Goal: Information Seeking & Learning: Compare options

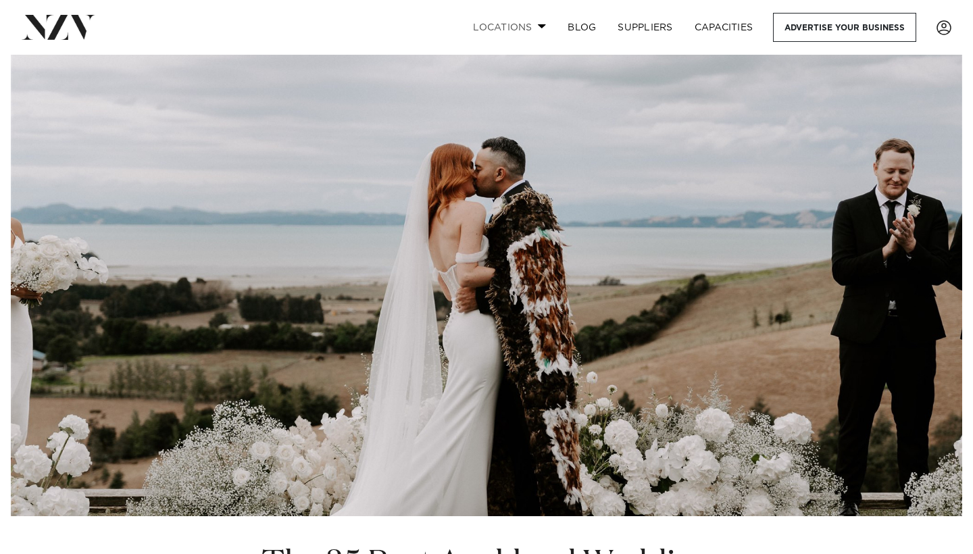
click at [543, 25] on span at bounding box center [542, 26] width 9 height 5
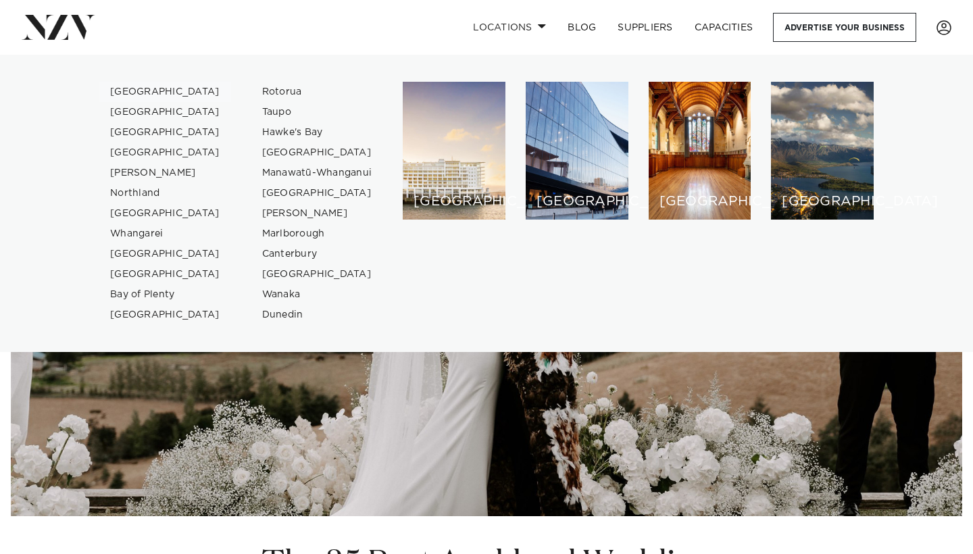
click at [147, 87] on link "[GEOGRAPHIC_DATA]" at bounding box center [165, 92] width 132 height 20
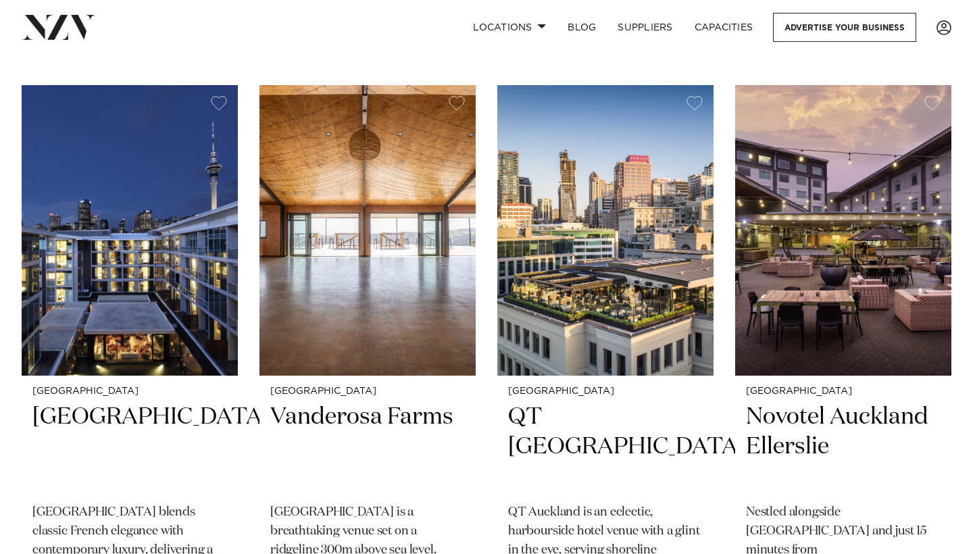
scroll to position [500, 0]
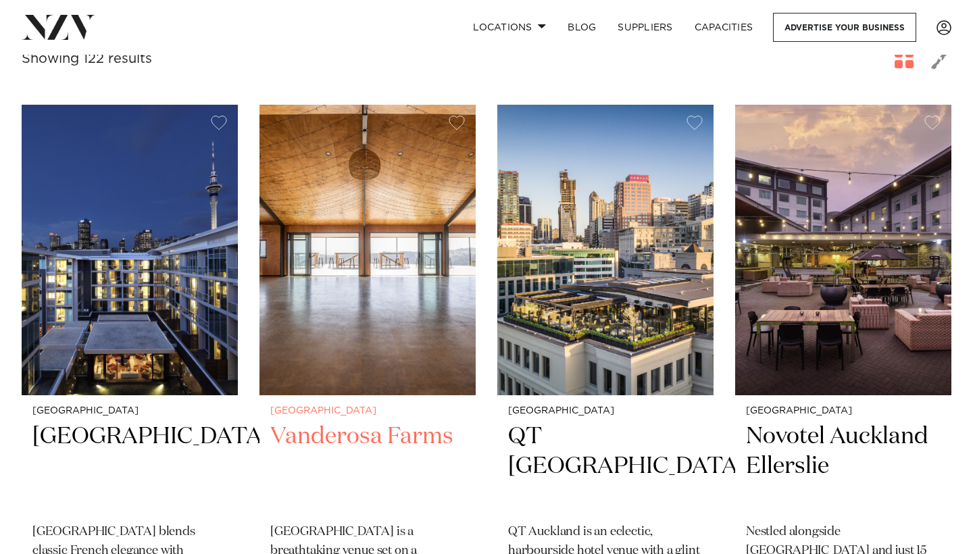
click at [421, 316] on img at bounding box center [367, 250] width 216 height 290
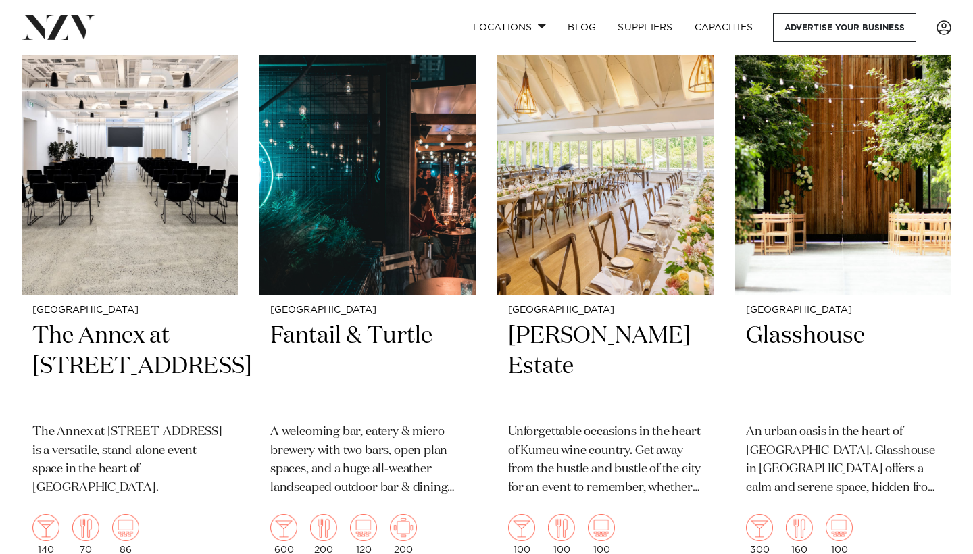
scroll to position [1187, 0]
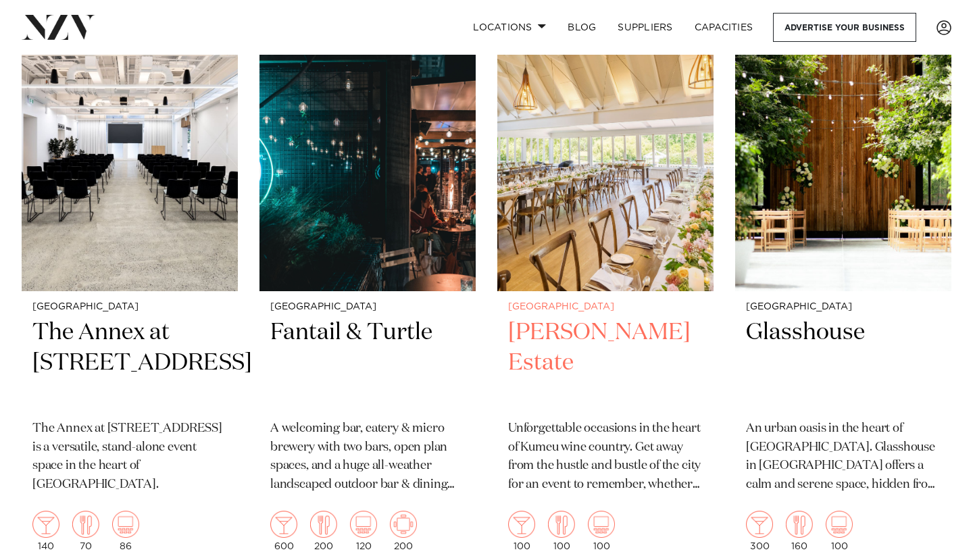
click at [639, 141] on img at bounding box center [605, 146] width 216 height 290
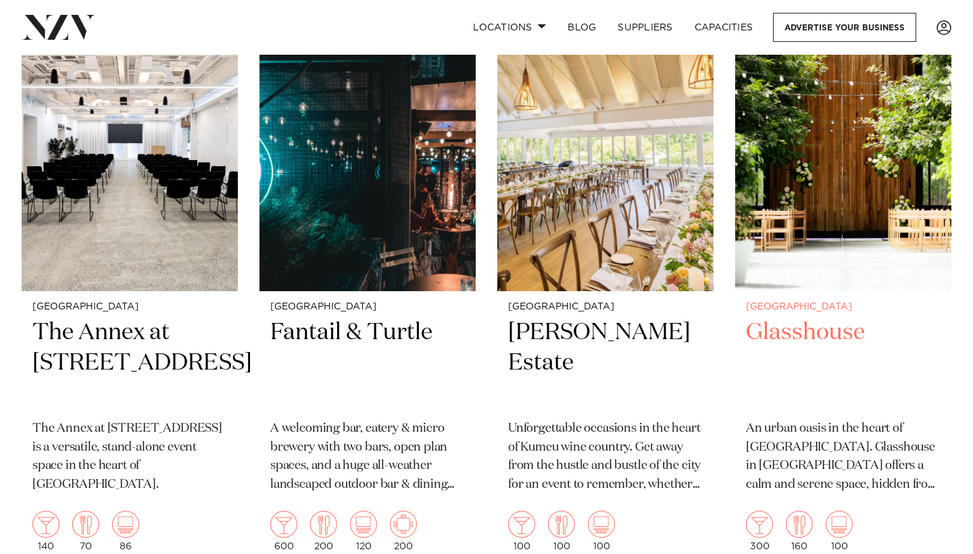
click at [847, 189] on img at bounding box center [843, 146] width 216 height 290
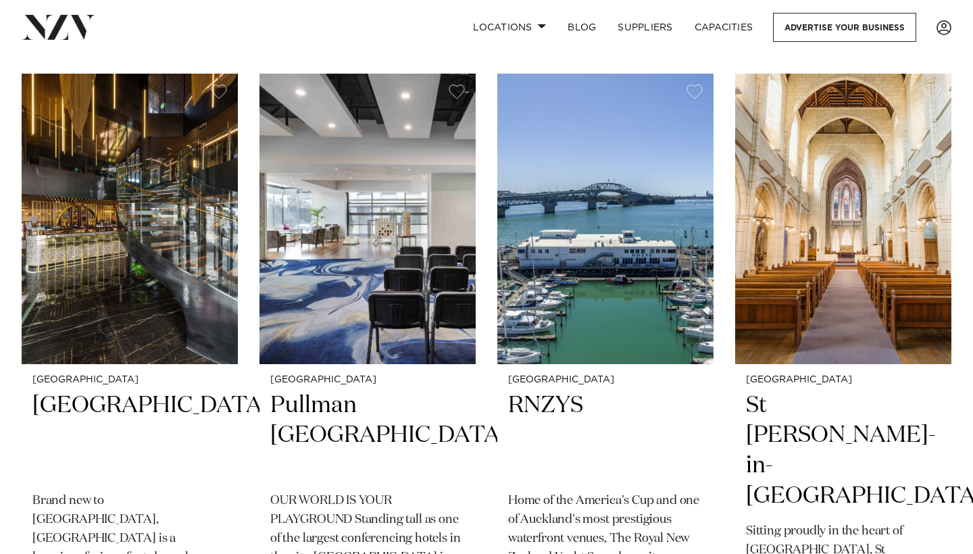
scroll to position [1699, 0]
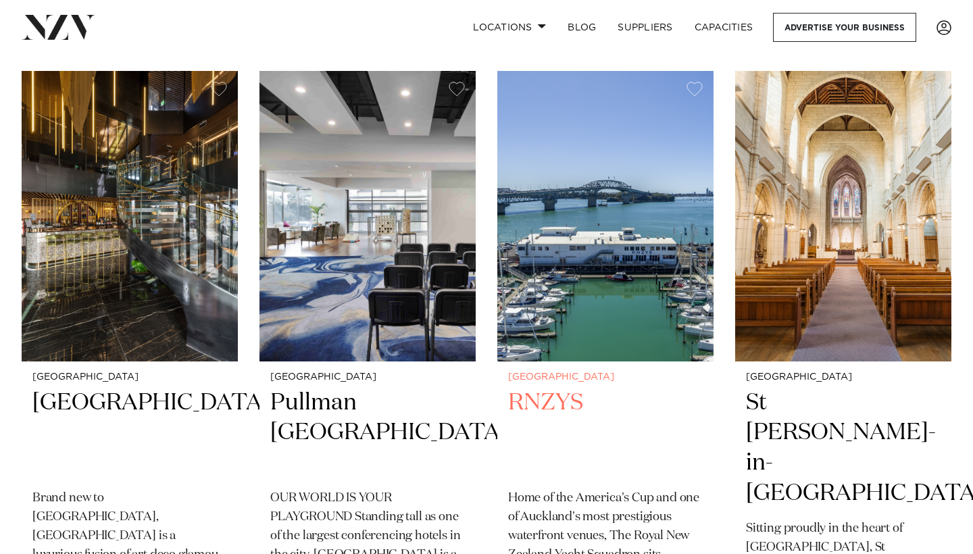
click at [670, 239] on img at bounding box center [605, 216] width 216 height 290
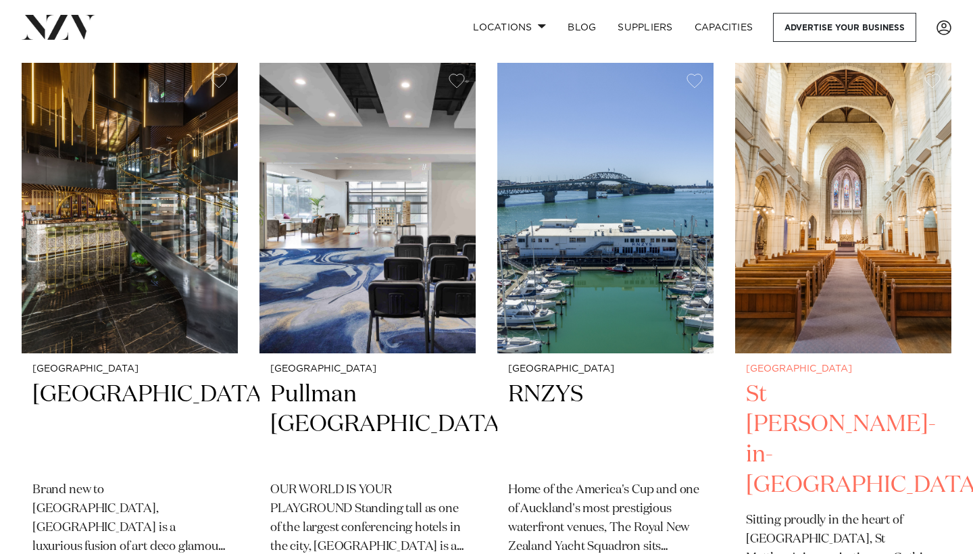
scroll to position [1772, 0]
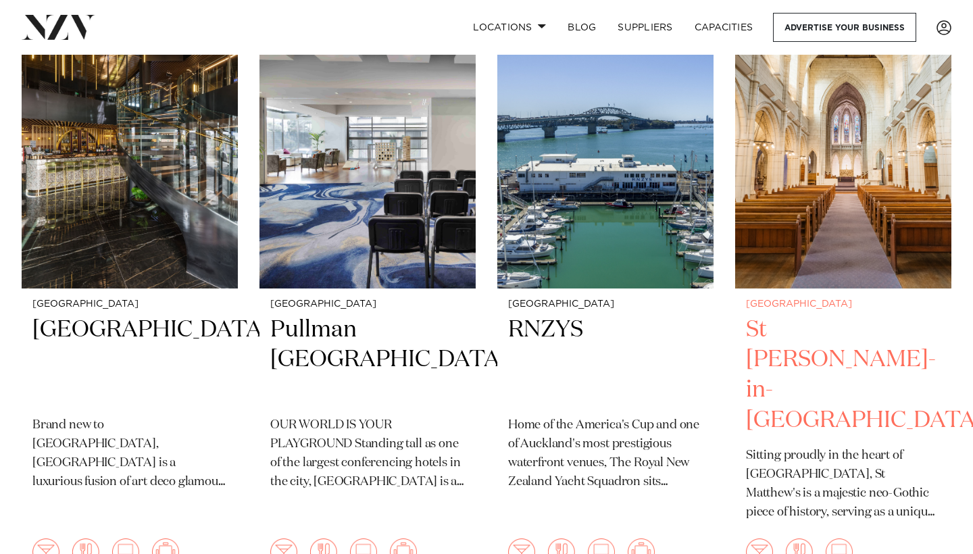
click at [895, 189] on img at bounding box center [843, 143] width 216 height 290
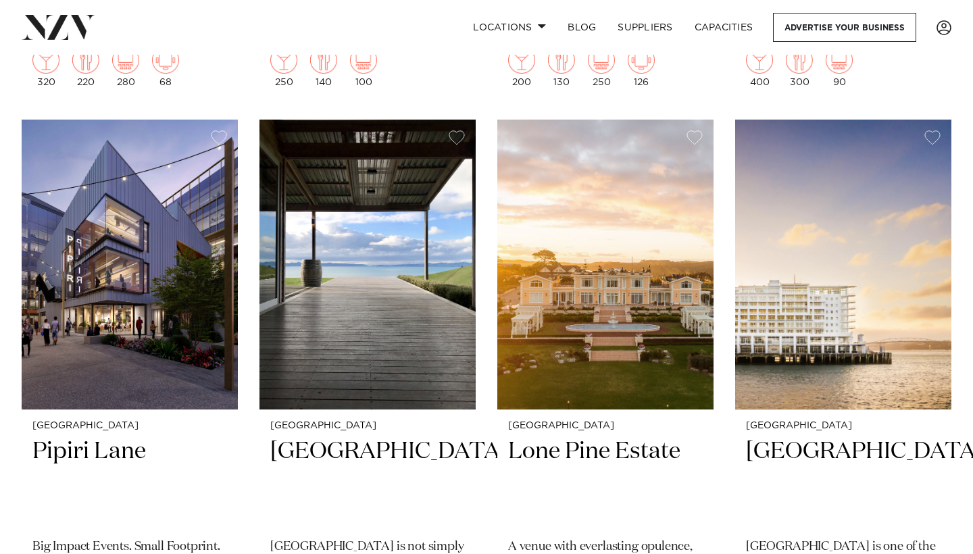
scroll to position [2866, 0]
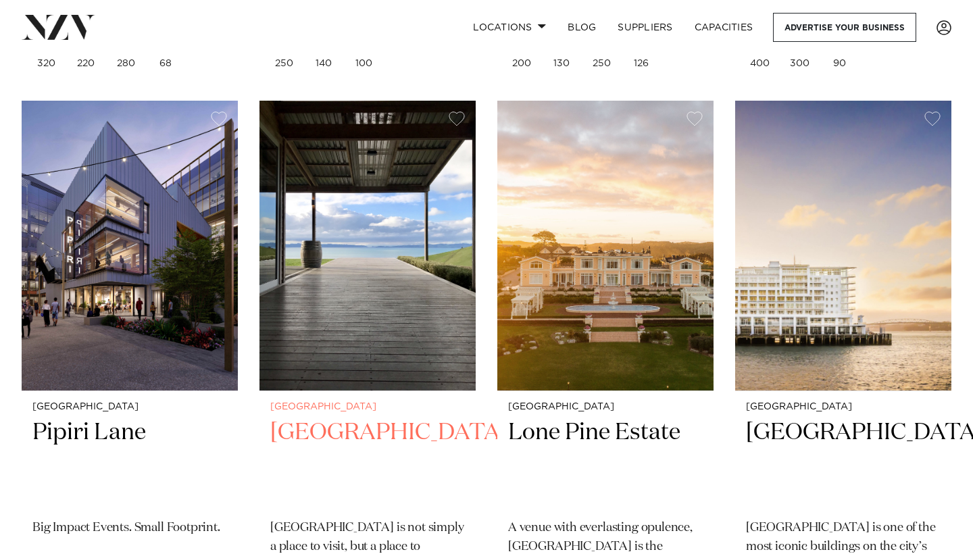
click at [444, 276] on img at bounding box center [367, 246] width 216 height 290
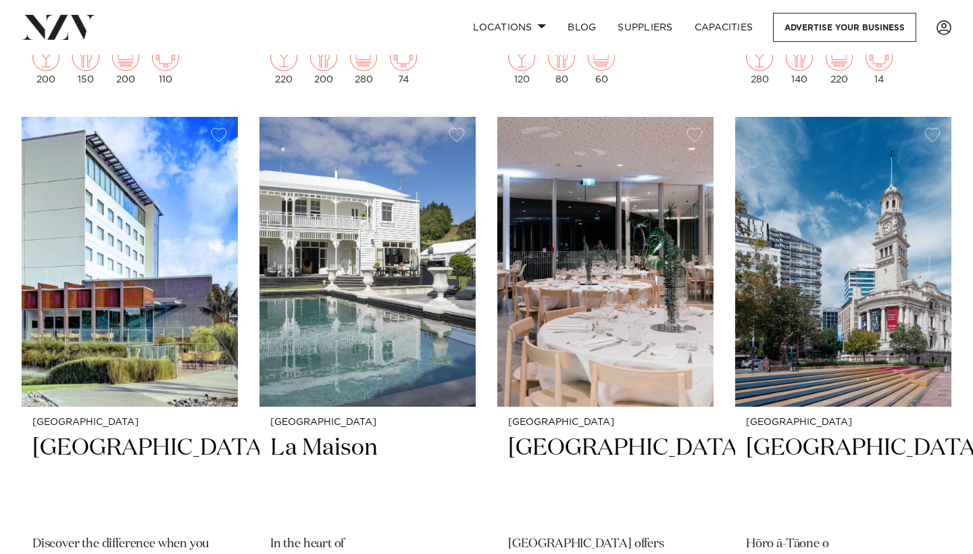
scroll to position [5765, 0]
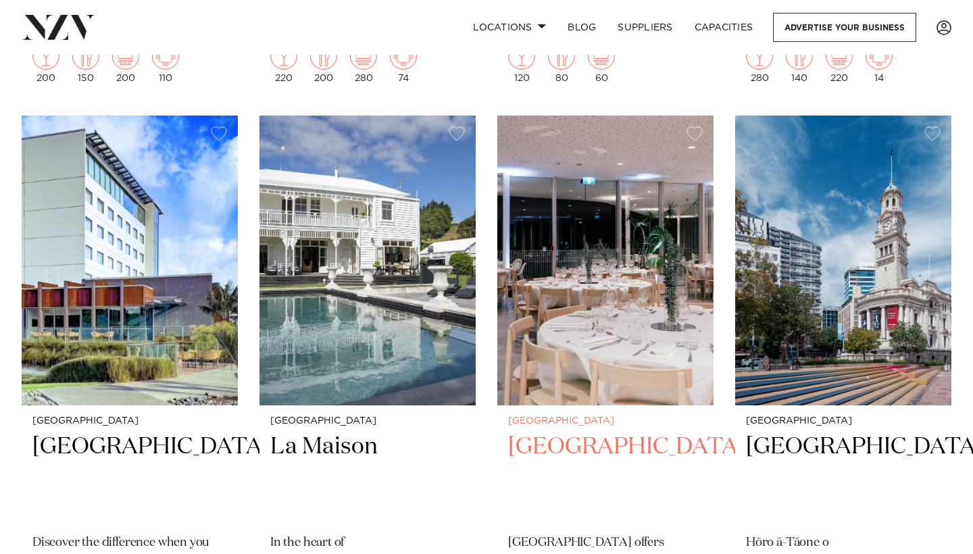
click at [648, 230] on img at bounding box center [605, 261] width 216 height 290
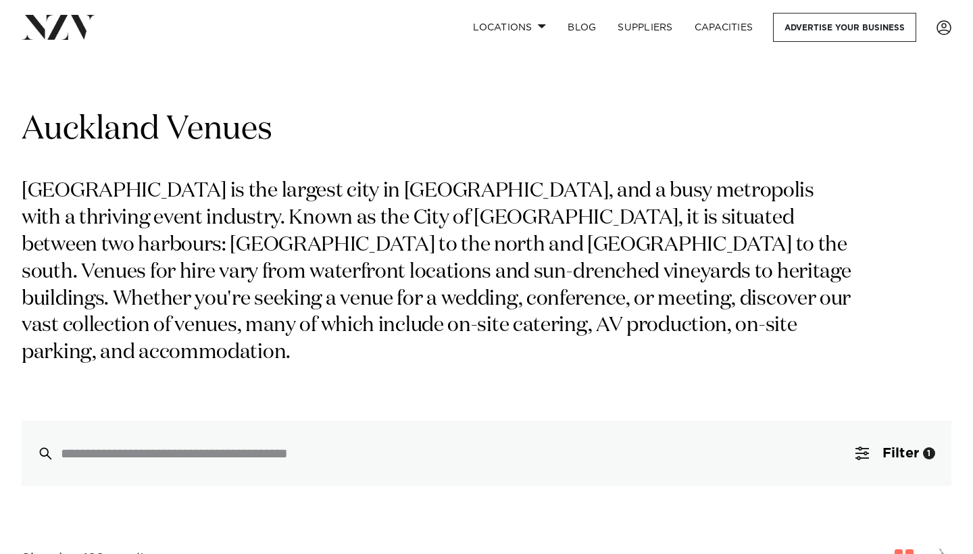
scroll to position [0, 0]
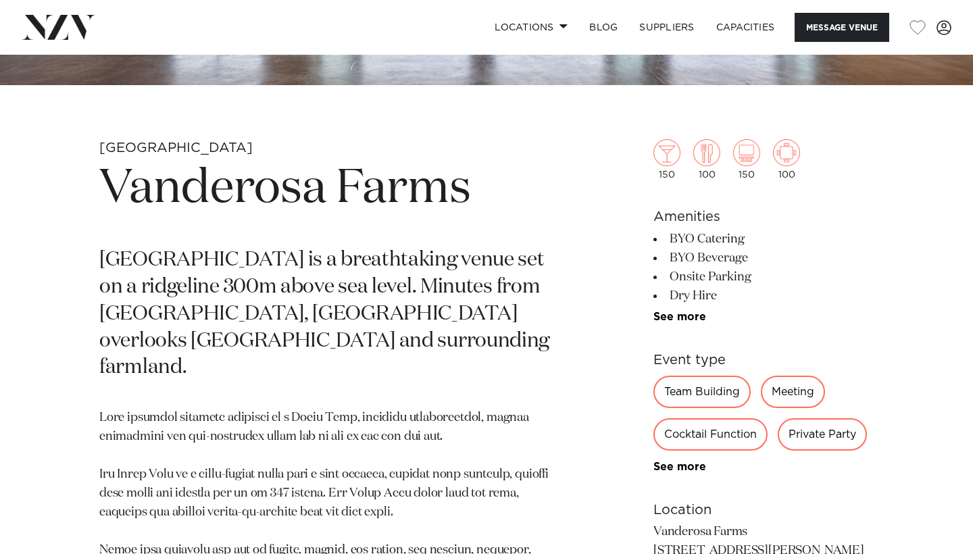
scroll to position [441, 0]
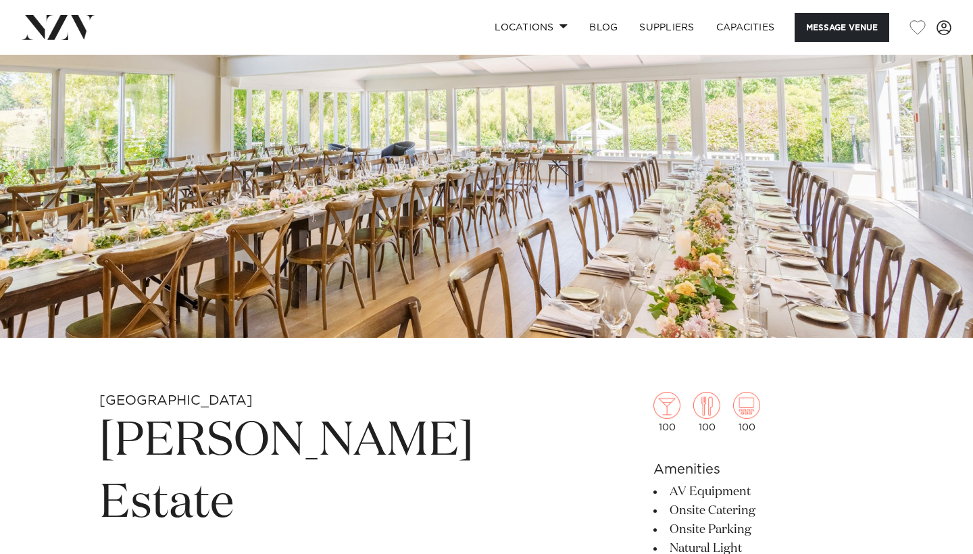
scroll to position [226, 0]
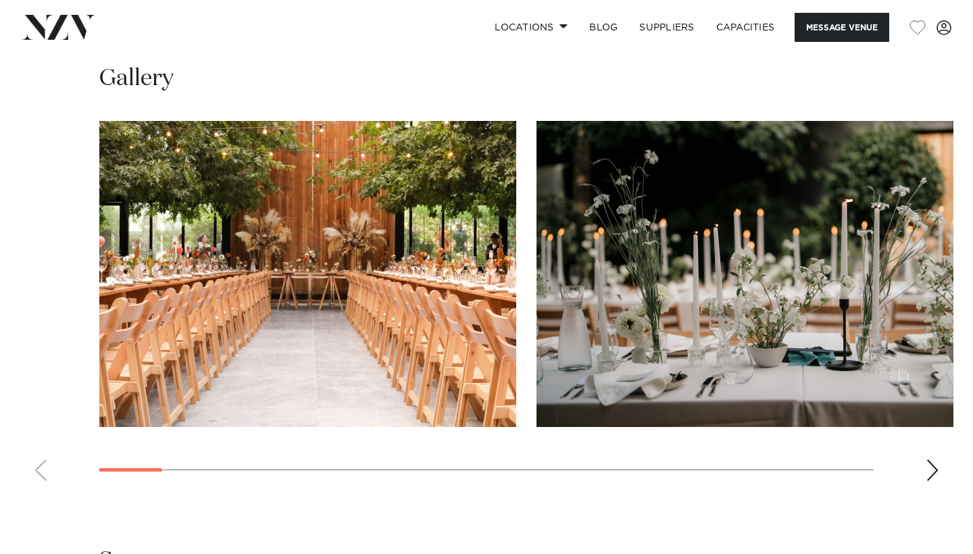
scroll to position [1289, 0]
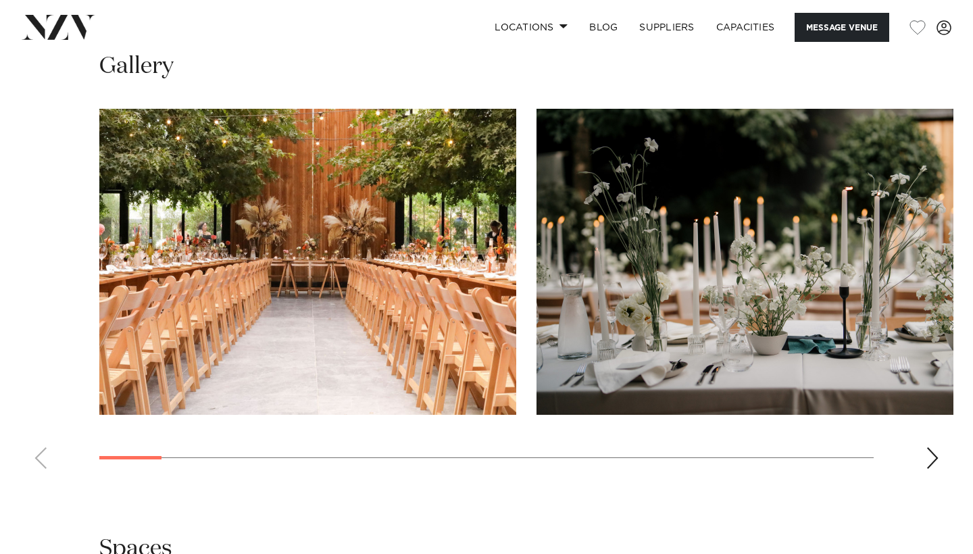
click at [930, 449] on div "Next slide" at bounding box center [933, 458] width 14 height 22
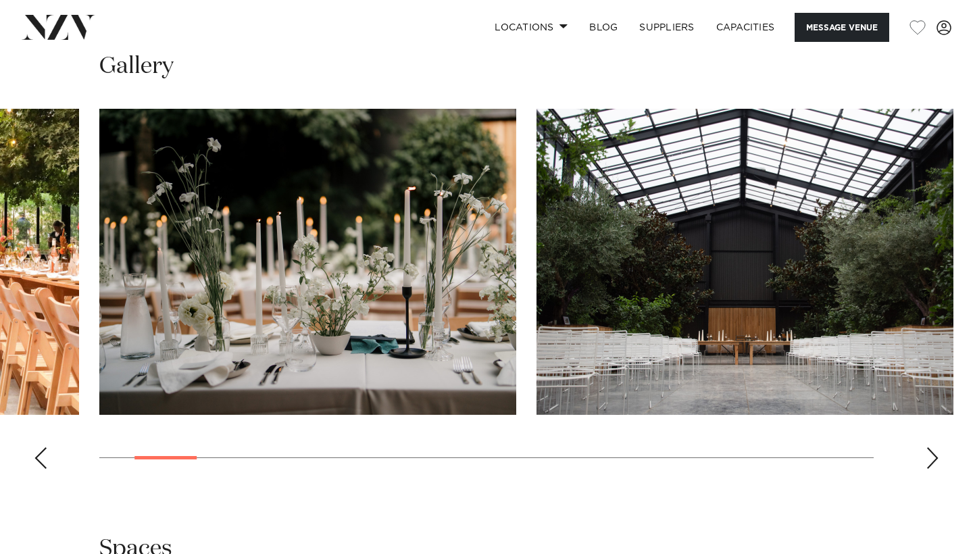
click at [930, 449] on div "Next slide" at bounding box center [933, 458] width 14 height 22
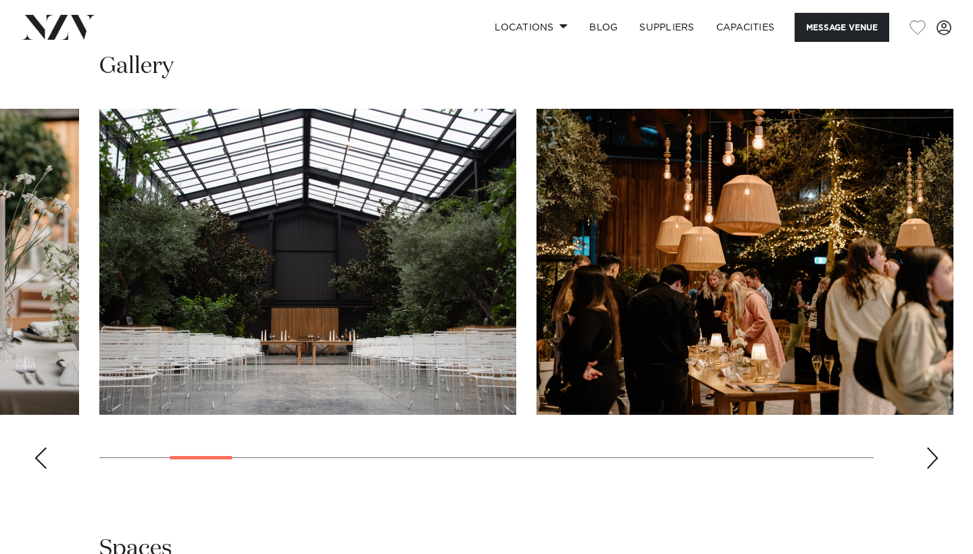
click at [930, 449] on div "Next slide" at bounding box center [933, 458] width 14 height 22
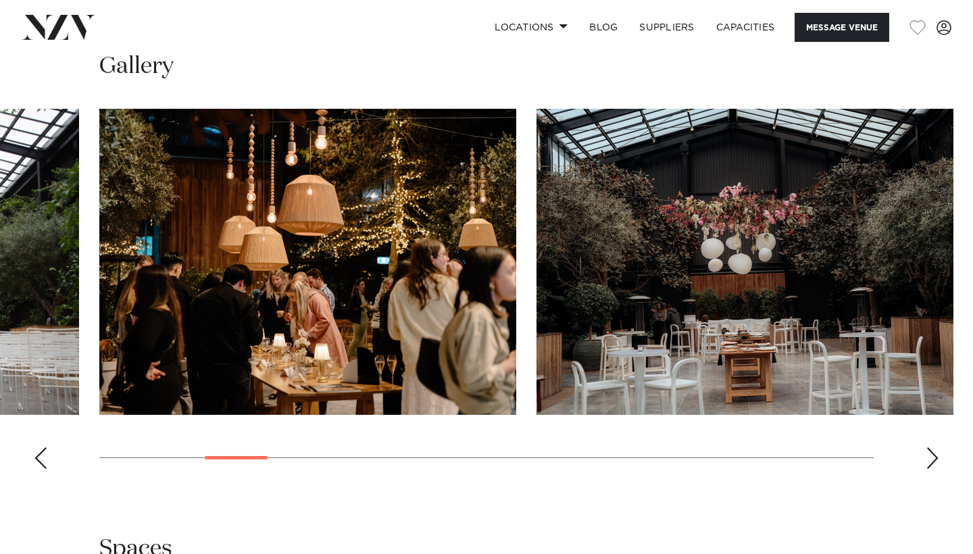
click at [930, 449] on div "Next slide" at bounding box center [933, 458] width 14 height 22
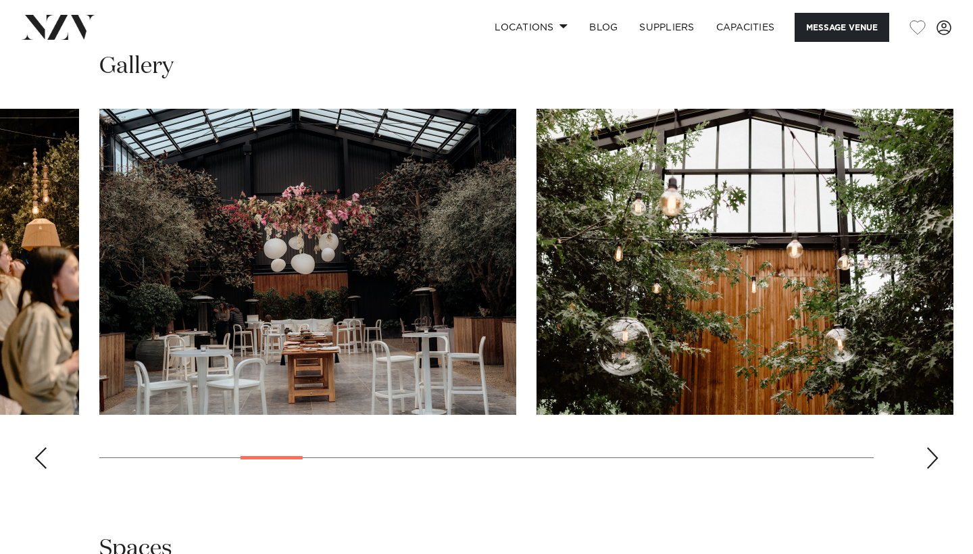
click at [930, 449] on div "Next slide" at bounding box center [933, 458] width 14 height 22
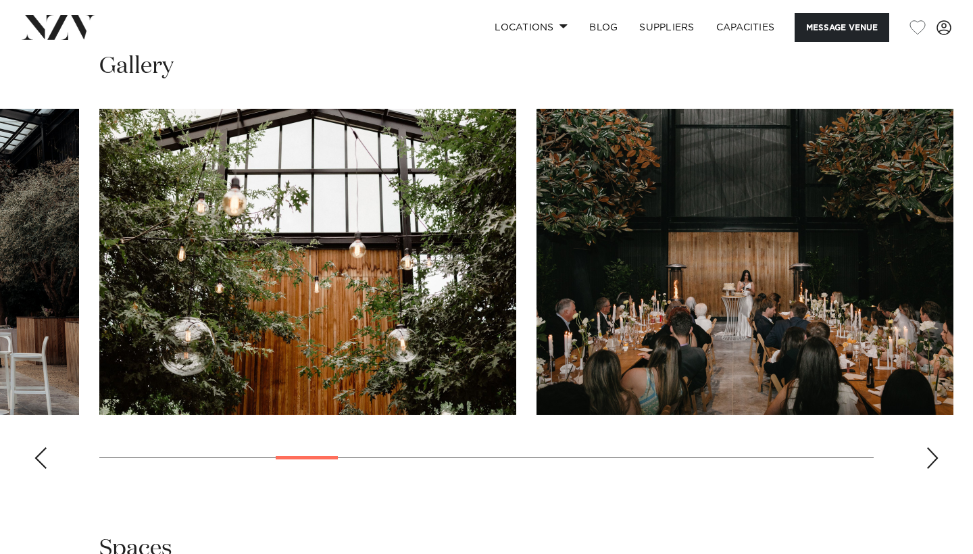
click at [931, 449] on div "Next slide" at bounding box center [933, 458] width 14 height 22
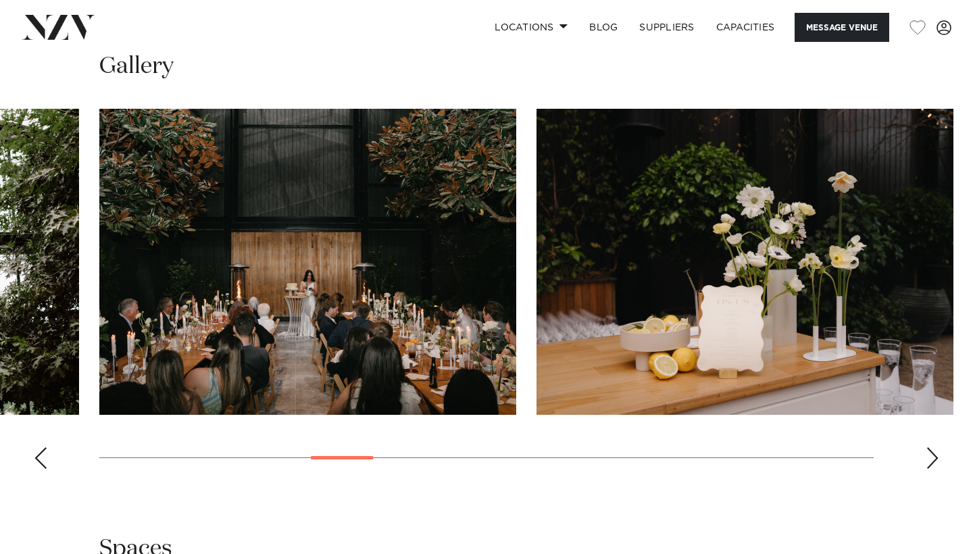
click at [931, 449] on div "Next slide" at bounding box center [933, 458] width 14 height 22
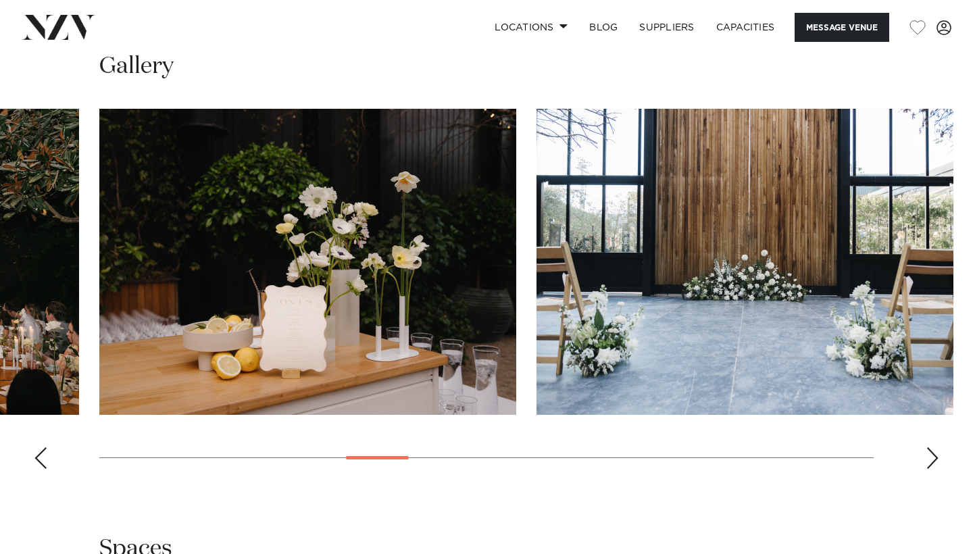
click at [931, 449] on div "Next slide" at bounding box center [933, 458] width 14 height 22
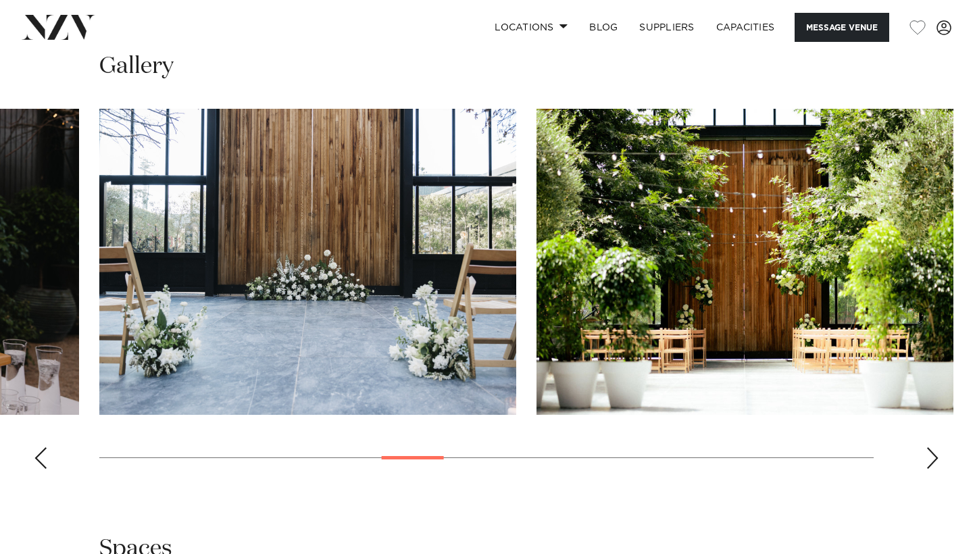
click at [931, 449] on div "Next slide" at bounding box center [933, 458] width 14 height 22
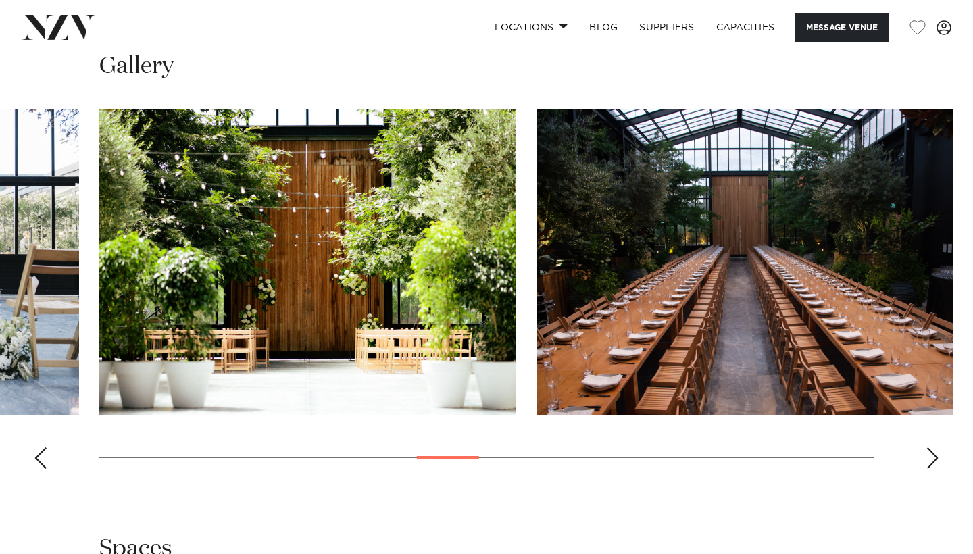
click at [931, 449] on div "Next slide" at bounding box center [933, 458] width 14 height 22
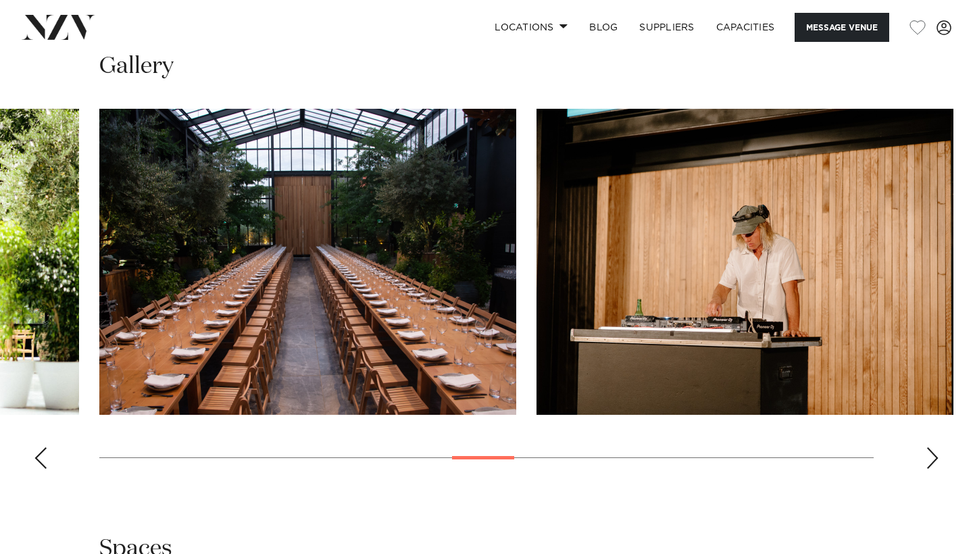
click at [931, 449] on div "Next slide" at bounding box center [933, 458] width 14 height 22
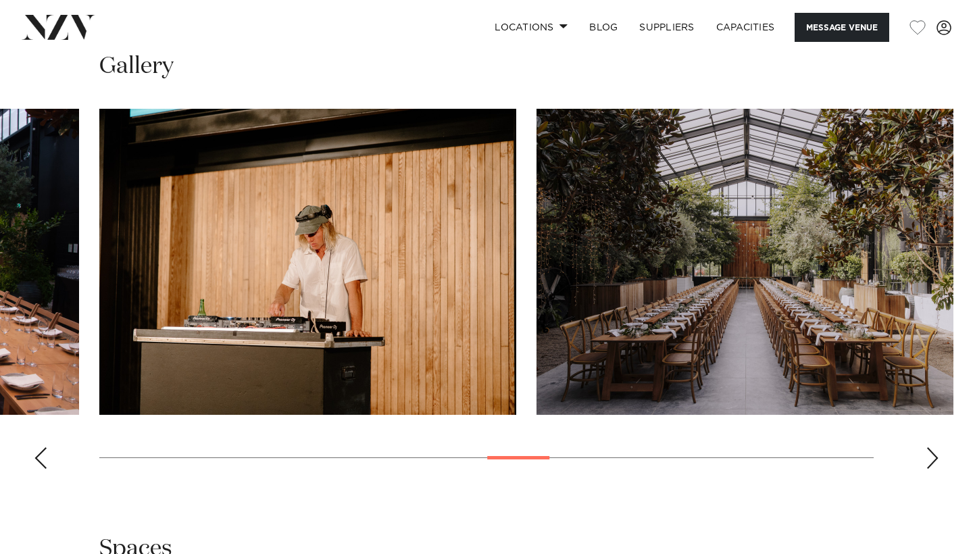
click at [930, 449] on div "Next slide" at bounding box center [933, 458] width 14 height 22
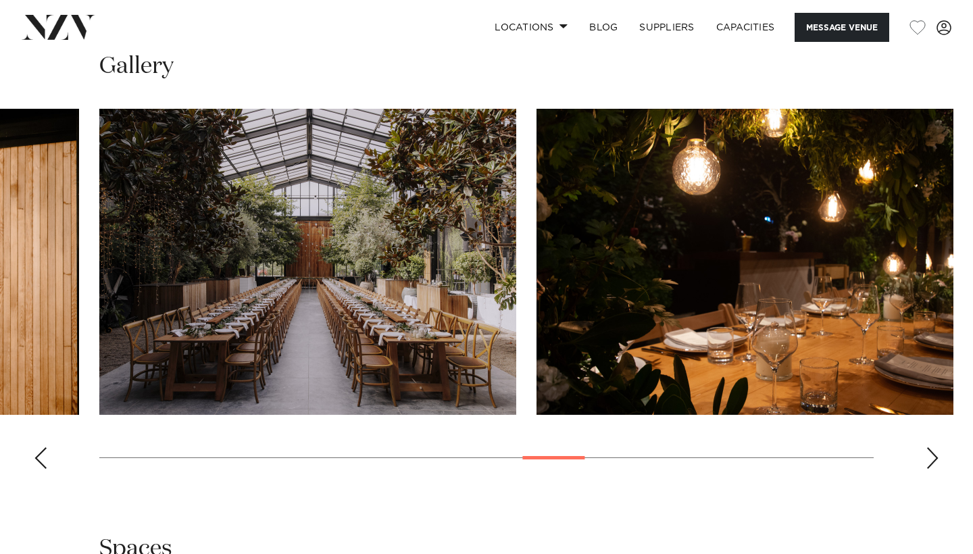
click at [930, 449] on div "Next slide" at bounding box center [933, 458] width 14 height 22
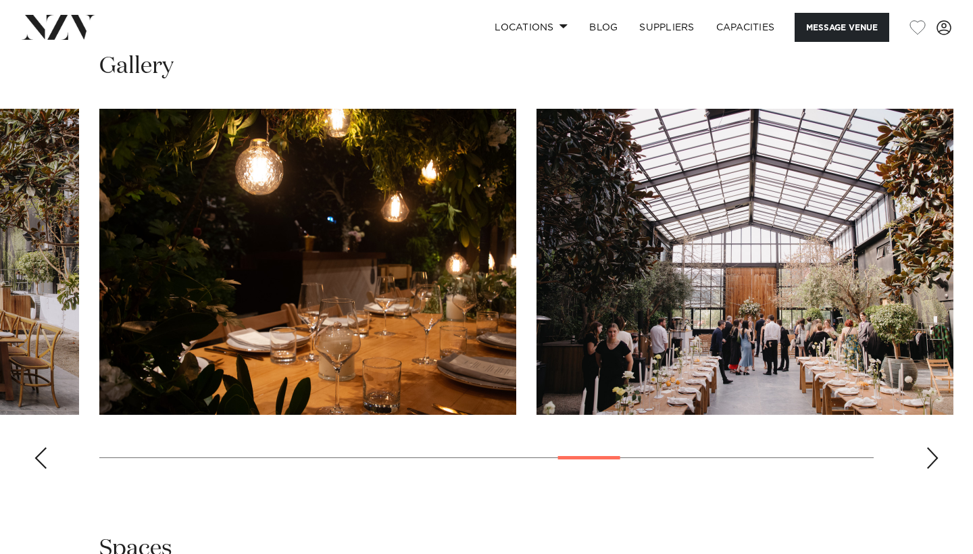
click at [930, 449] on div "Next slide" at bounding box center [933, 458] width 14 height 22
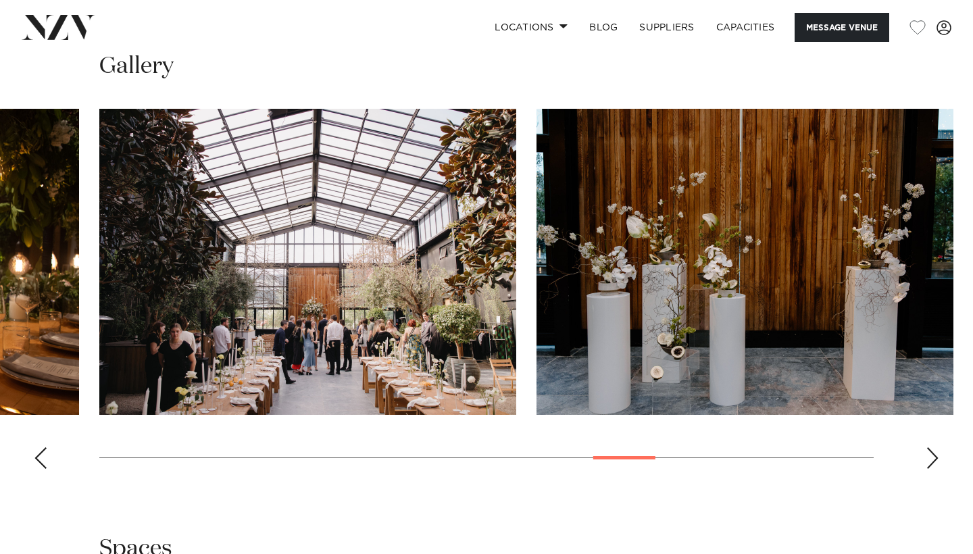
click at [930, 449] on div "Next slide" at bounding box center [933, 458] width 14 height 22
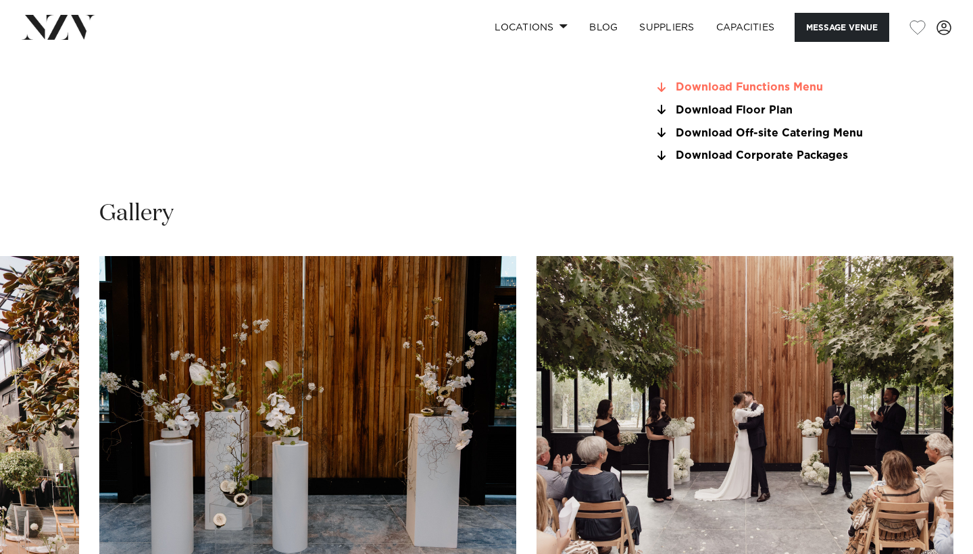
scroll to position [1208, 0]
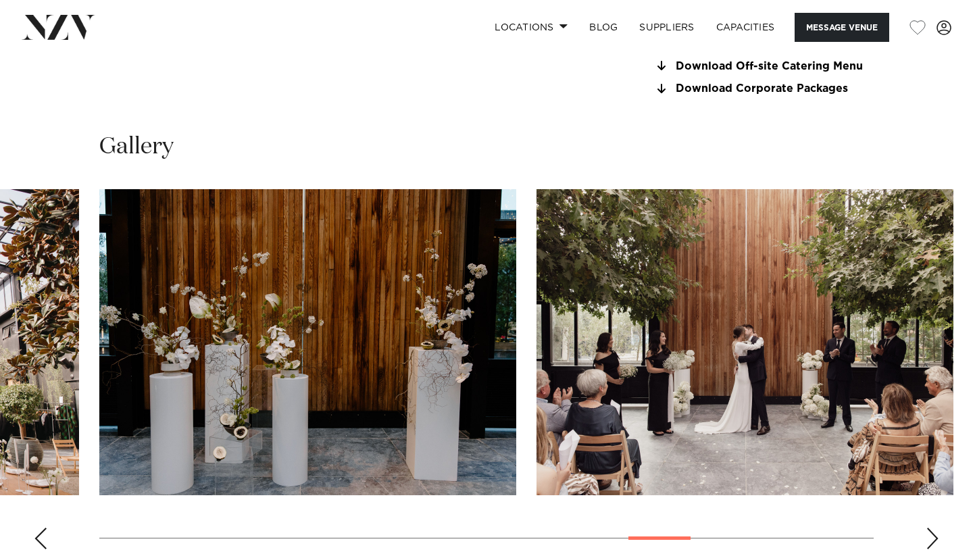
click at [930, 532] on div "Next slide" at bounding box center [933, 539] width 14 height 22
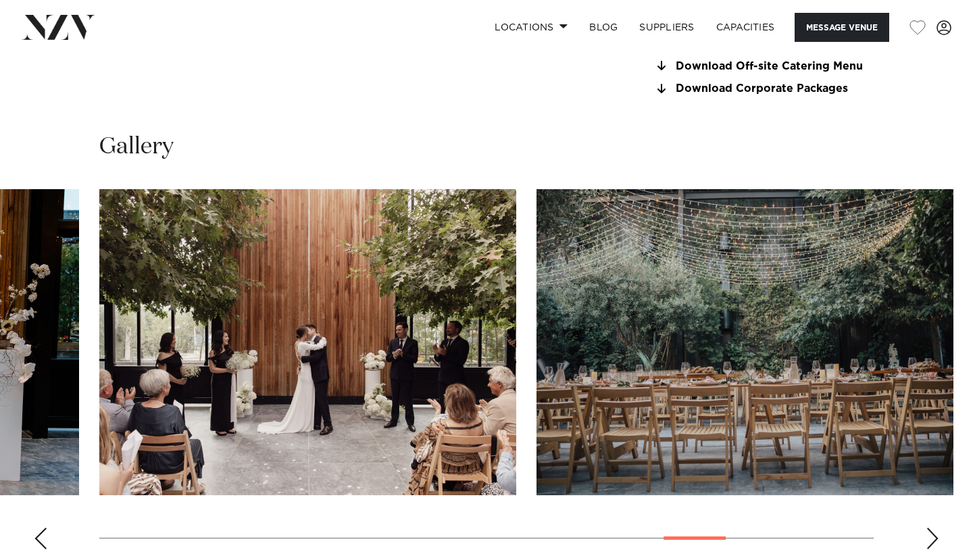
click at [930, 532] on div "Next slide" at bounding box center [933, 539] width 14 height 22
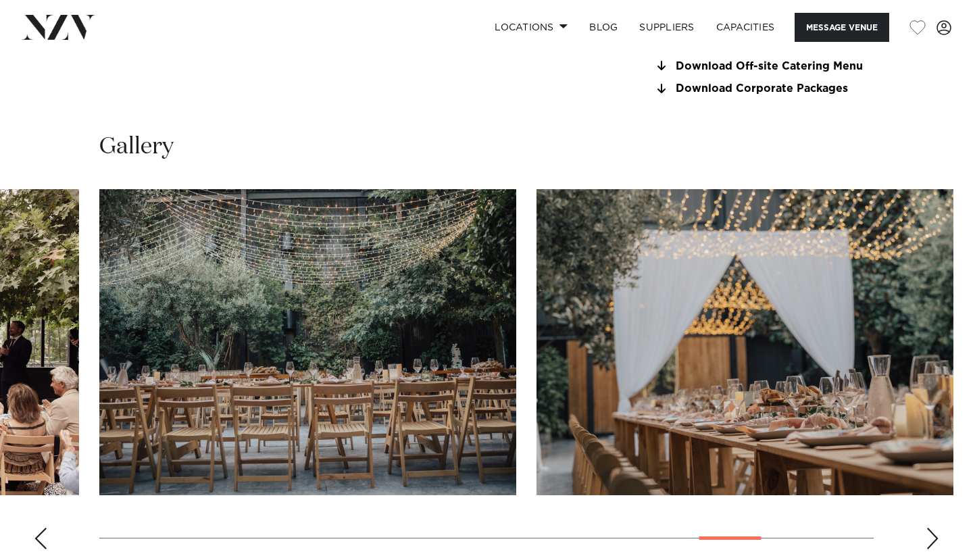
click at [930, 532] on div "Next slide" at bounding box center [933, 539] width 14 height 22
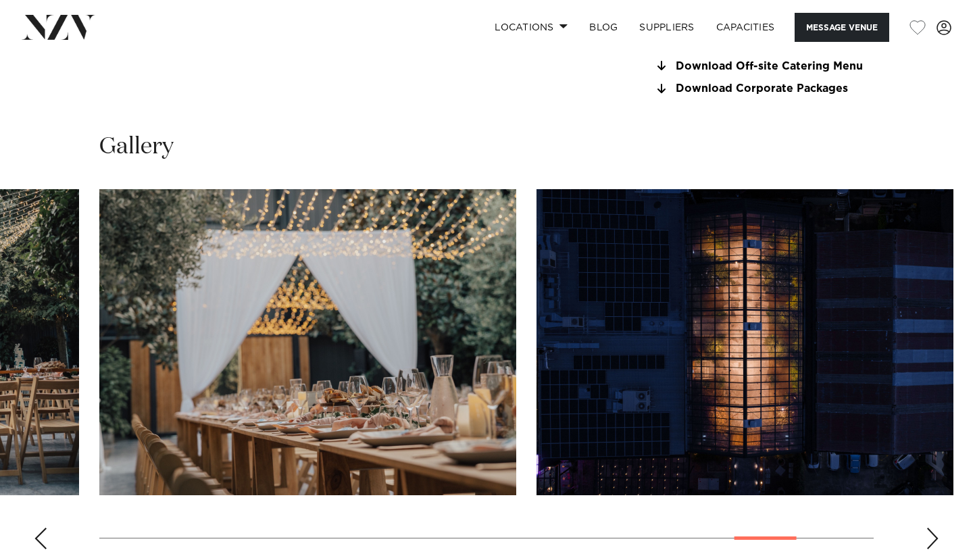
click at [930, 532] on div "Next slide" at bounding box center [933, 539] width 14 height 22
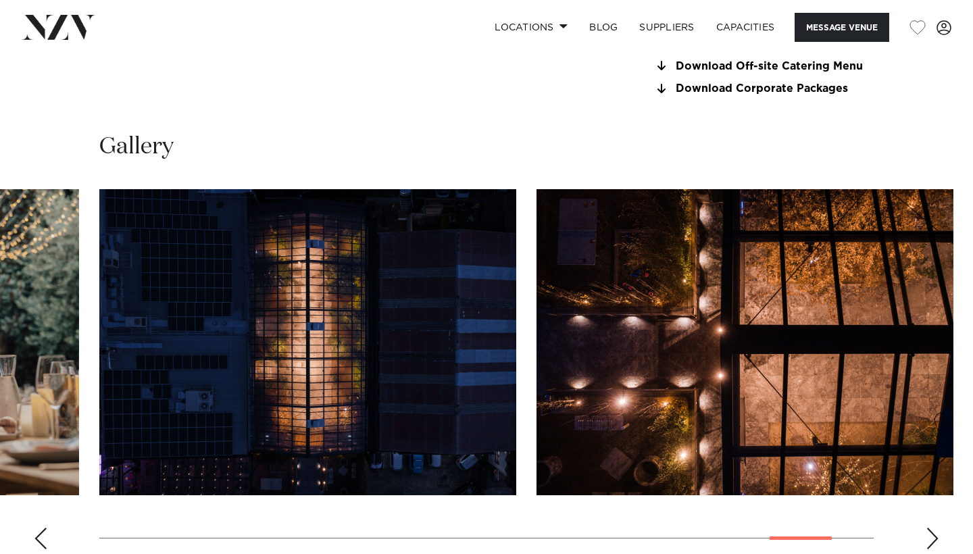
click at [930, 532] on div "Next slide" at bounding box center [933, 539] width 14 height 22
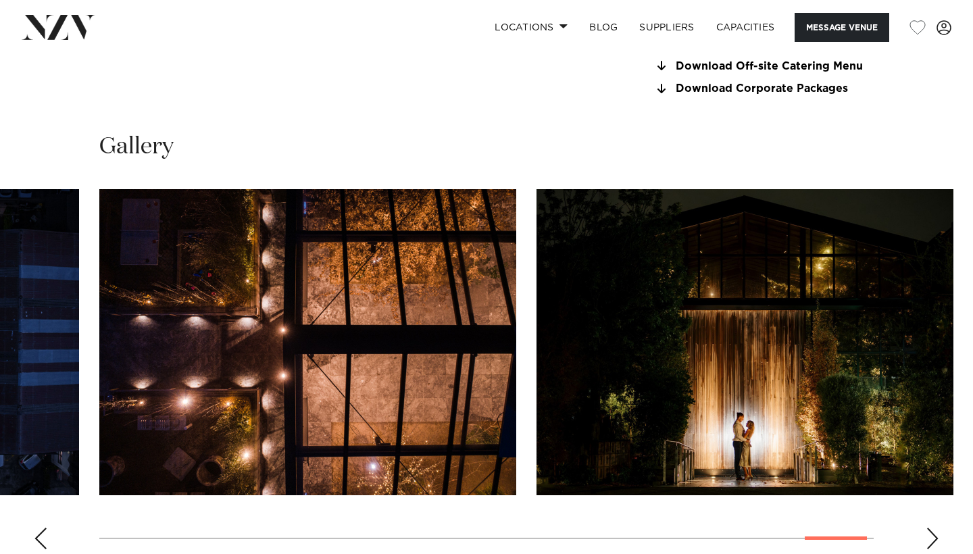
click at [930, 532] on div "Next slide" at bounding box center [933, 539] width 14 height 22
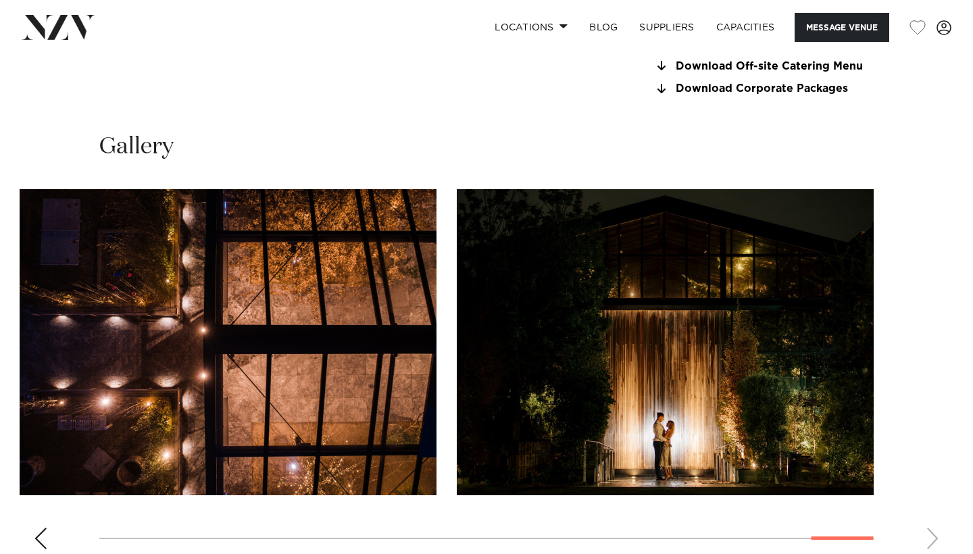
click at [930, 532] on swiper-container at bounding box center [486, 374] width 973 height 371
click at [42, 530] on div "Previous slide" at bounding box center [41, 539] width 14 height 22
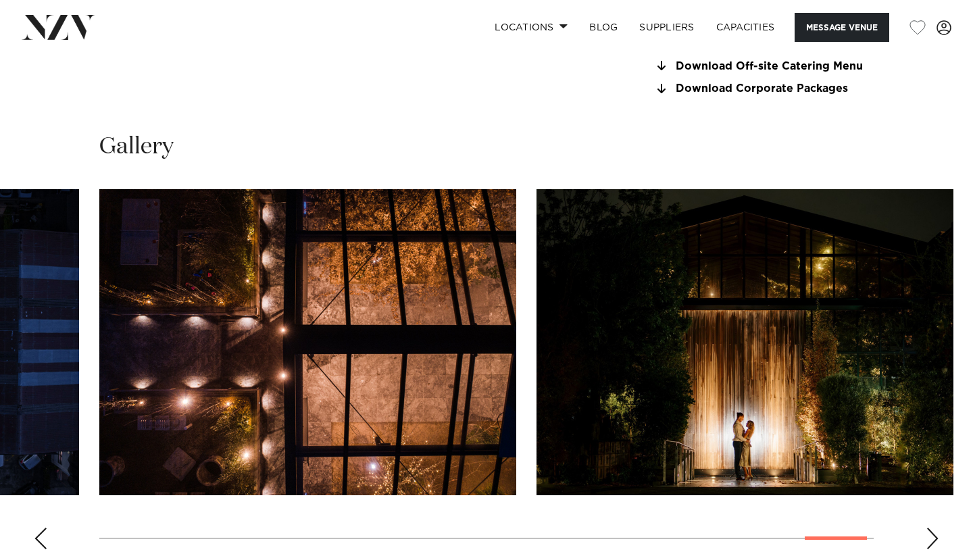
click at [42, 530] on div "Previous slide" at bounding box center [41, 539] width 14 height 22
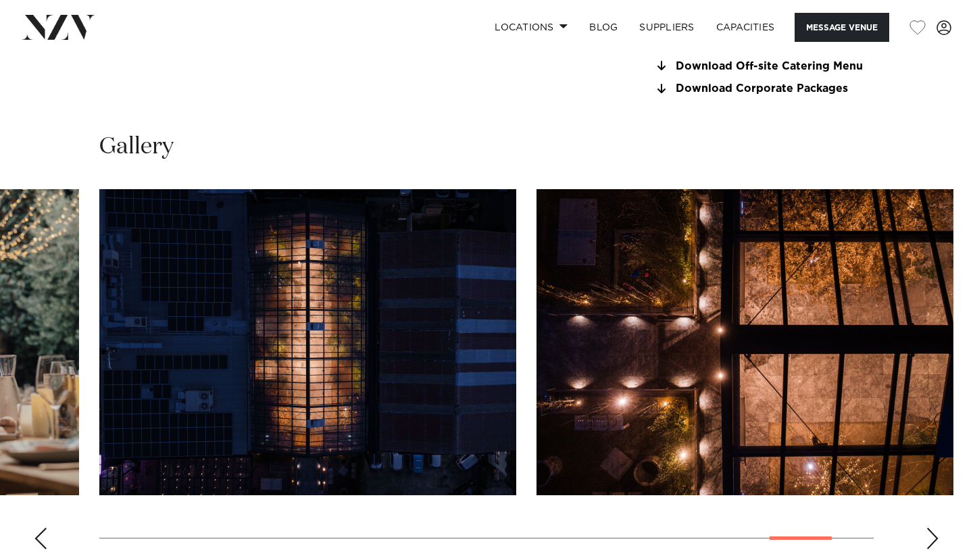
click at [42, 530] on div "Previous slide" at bounding box center [41, 539] width 14 height 22
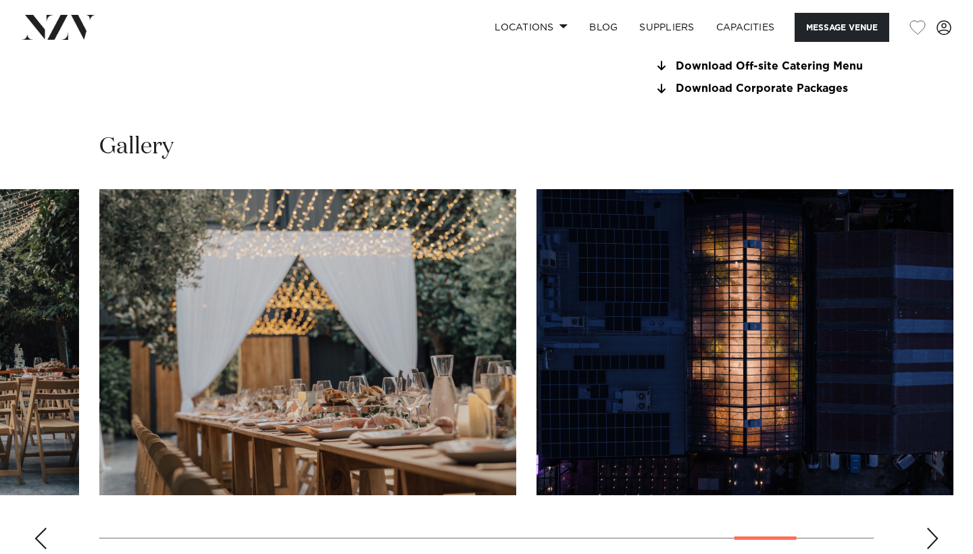
click at [42, 530] on div "Previous slide" at bounding box center [41, 539] width 14 height 22
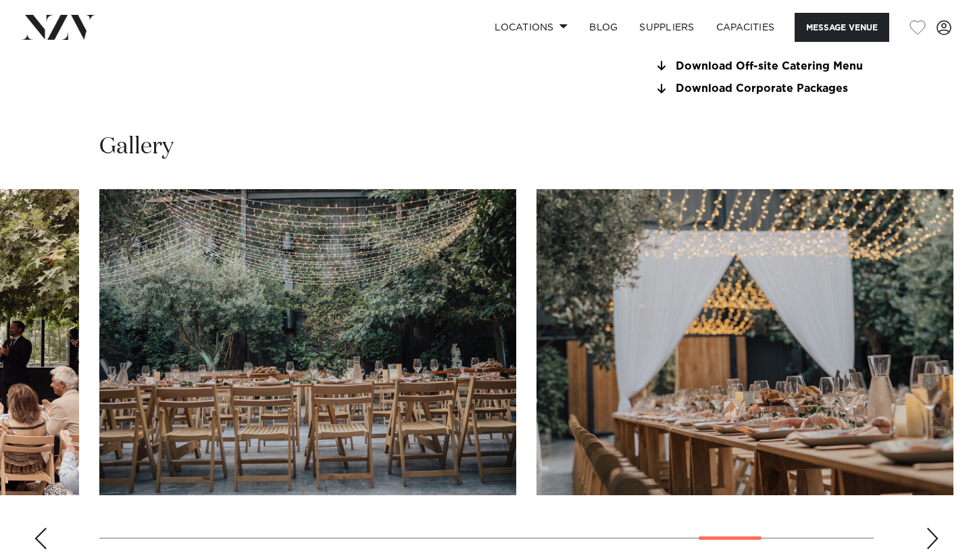
click at [42, 530] on div "Previous slide" at bounding box center [41, 539] width 14 height 22
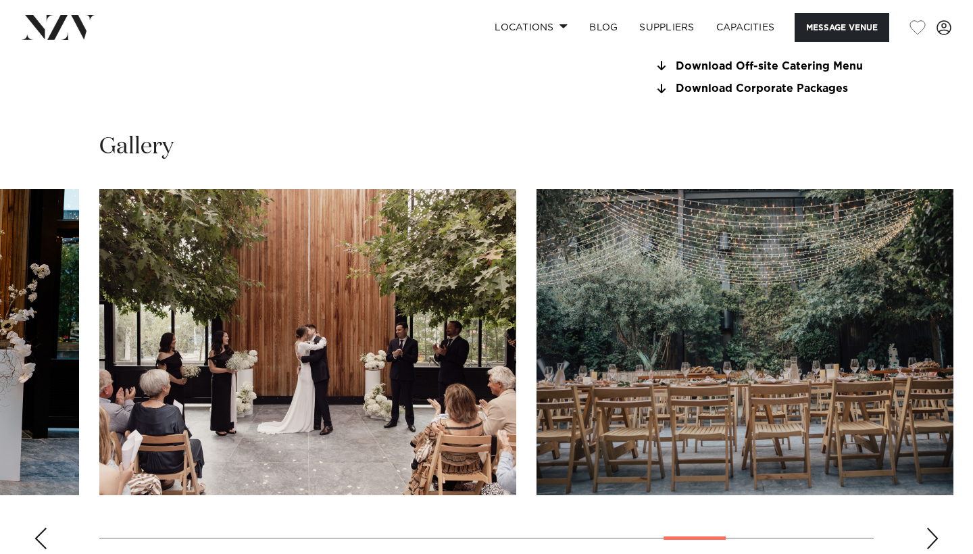
click at [42, 530] on div "Previous slide" at bounding box center [41, 539] width 14 height 22
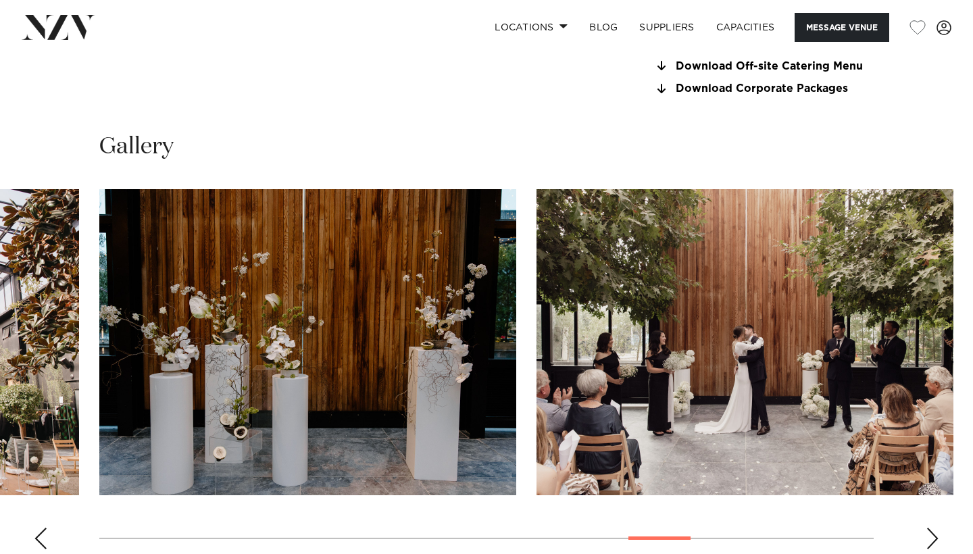
click at [42, 530] on div "Previous slide" at bounding box center [41, 539] width 14 height 22
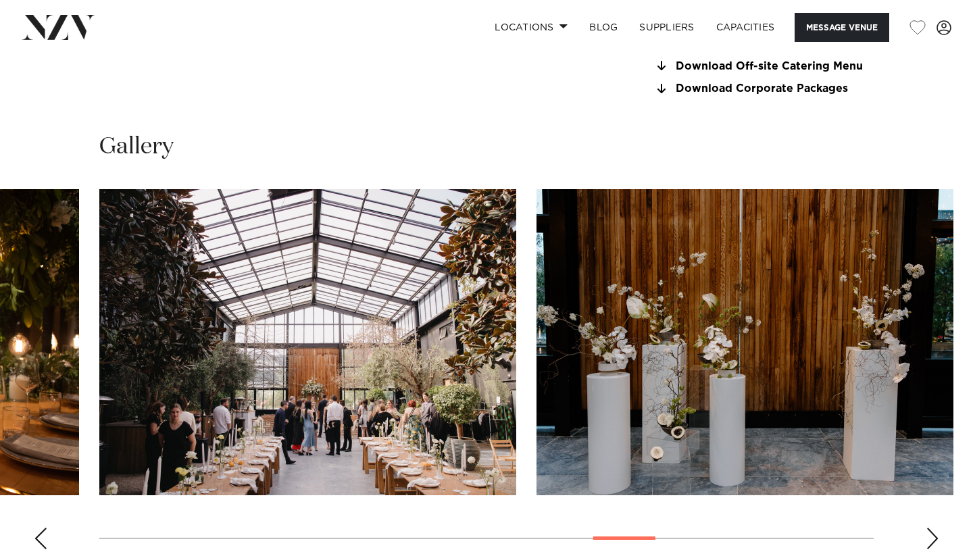
click at [42, 530] on div "Previous slide" at bounding box center [41, 539] width 14 height 22
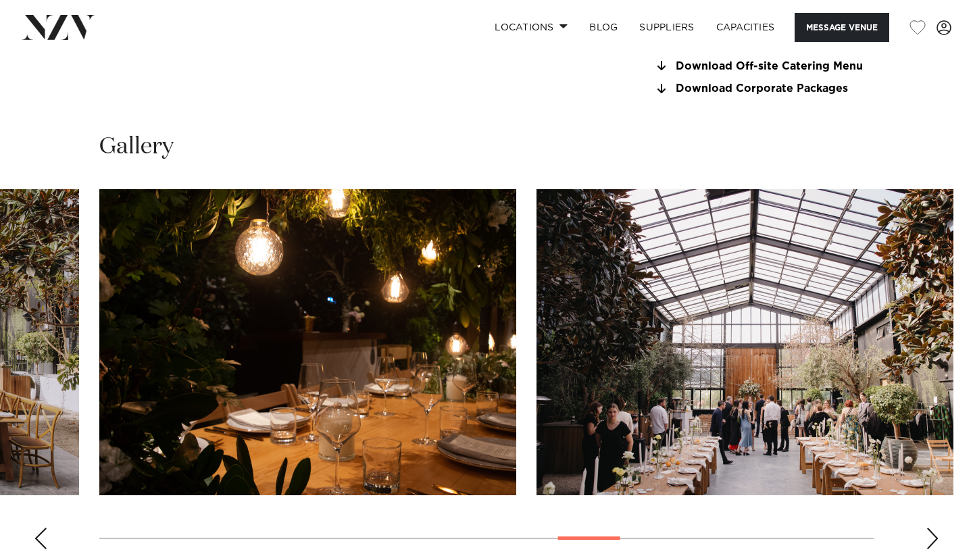
click at [42, 530] on div "Previous slide" at bounding box center [41, 539] width 14 height 22
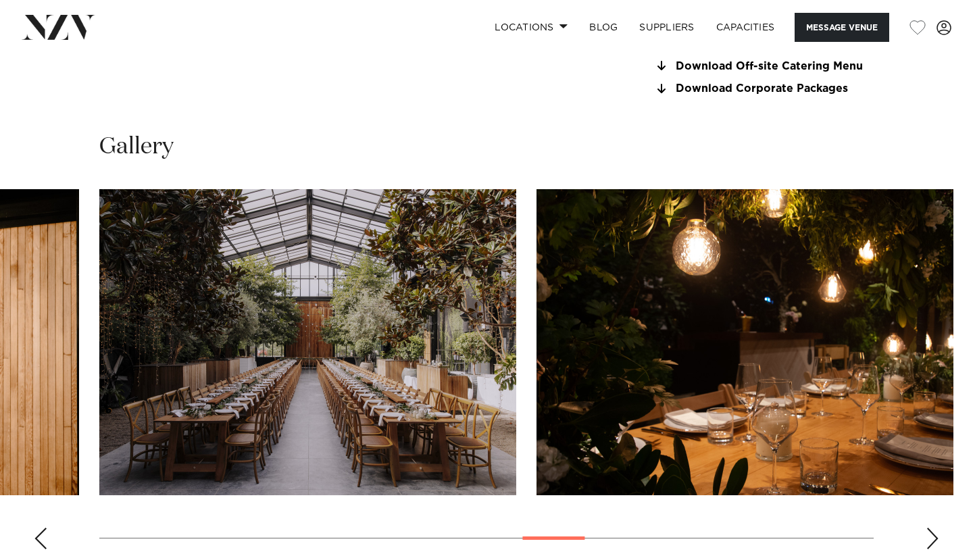
click at [42, 530] on div "Previous slide" at bounding box center [41, 539] width 14 height 22
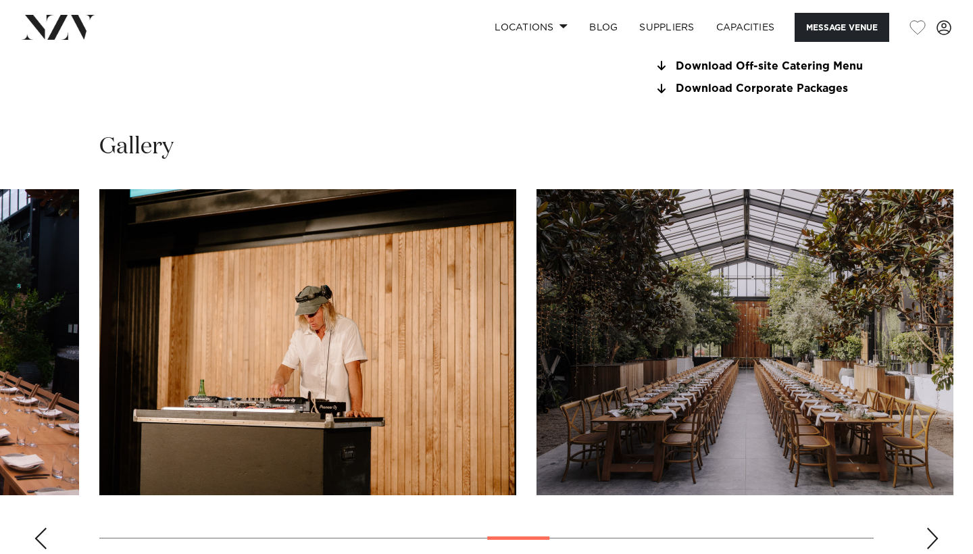
click at [42, 530] on div "Previous slide" at bounding box center [41, 539] width 14 height 22
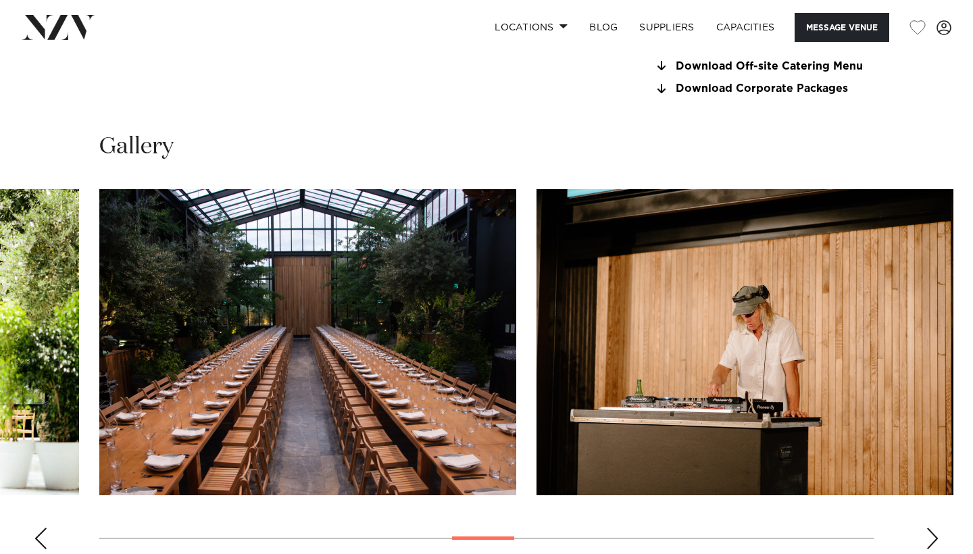
click at [42, 530] on div "Previous slide" at bounding box center [41, 539] width 14 height 22
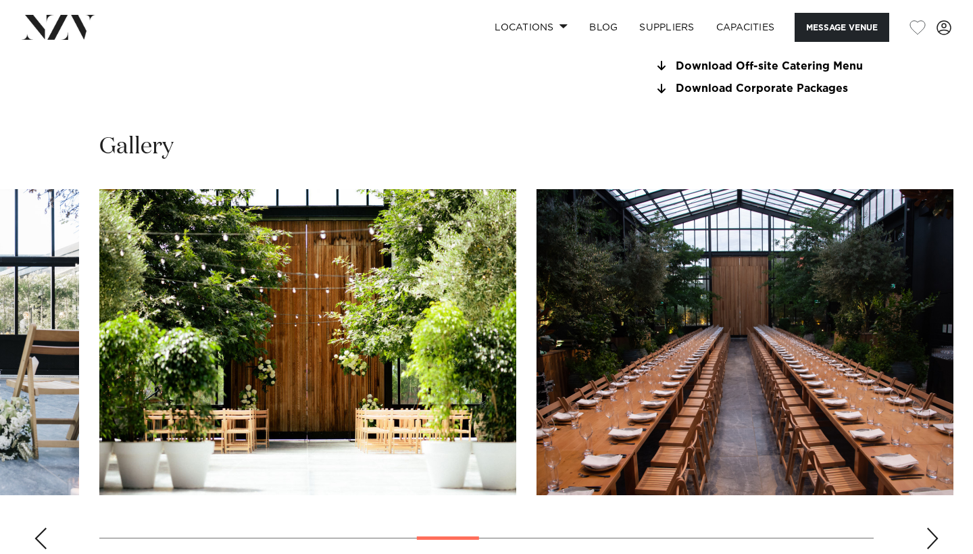
click at [42, 530] on div "Previous slide" at bounding box center [41, 539] width 14 height 22
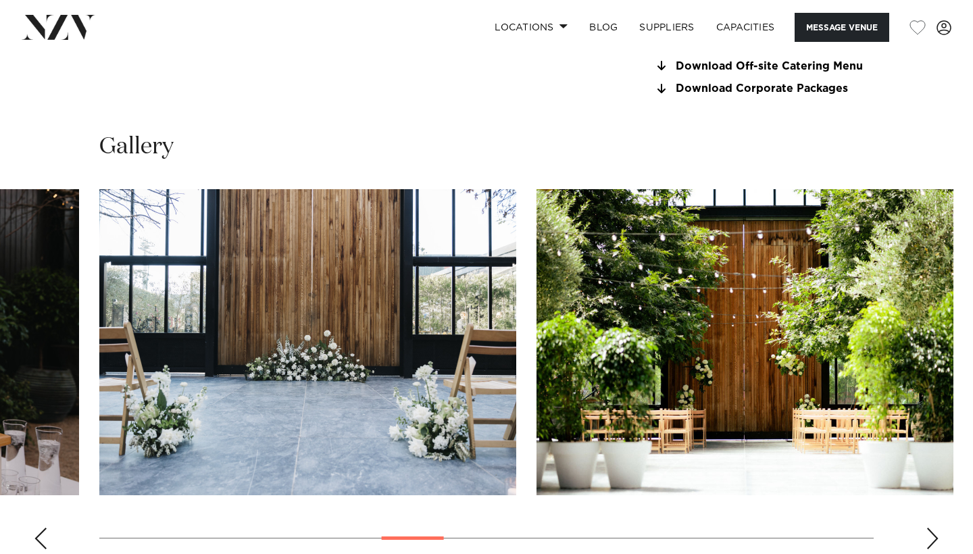
click at [42, 530] on div "Previous slide" at bounding box center [41, 539] width 14 height 22
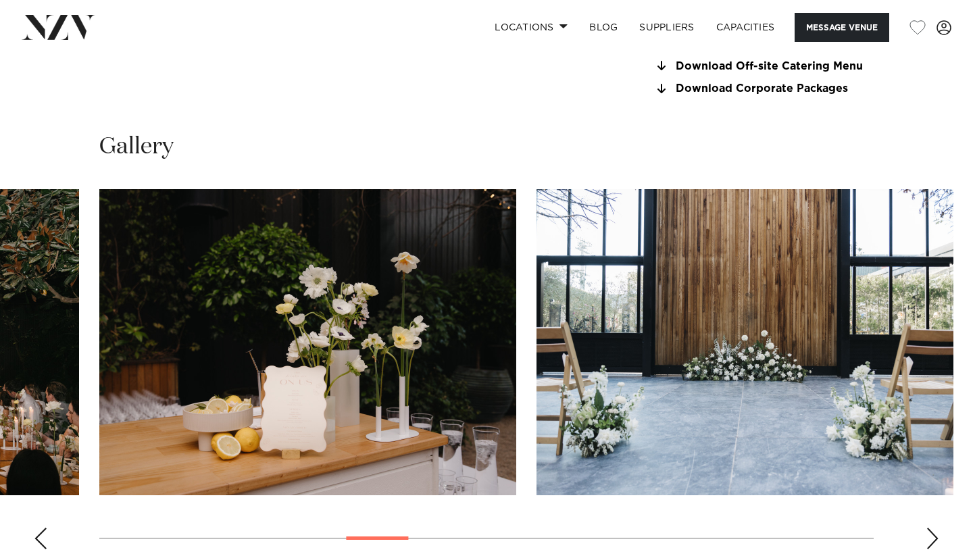
click at [42, 530] on div "Previous slide" at bounding box center [41, 539] width 14 height 22
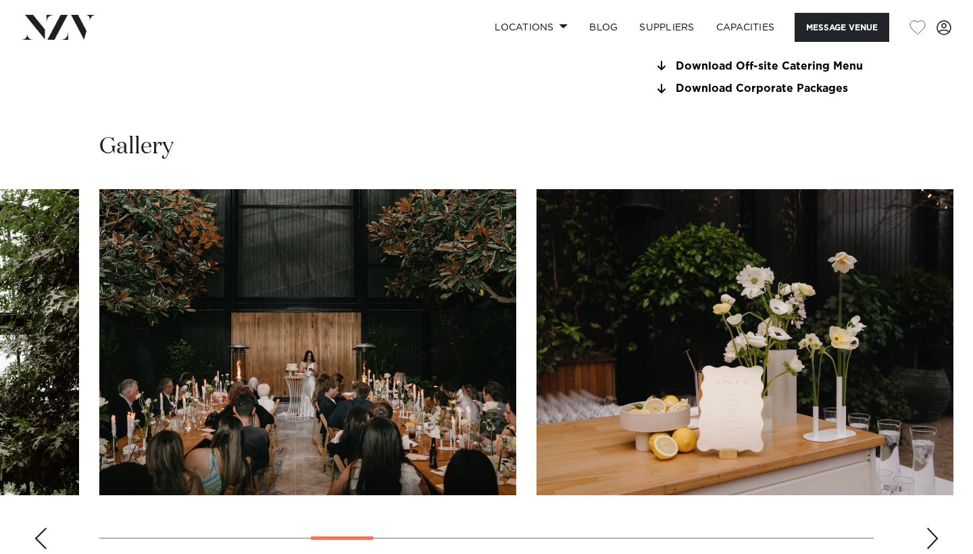
click at [42, 530] on div "Previous slide" at bounding box center [41, 539] width 14 height 22
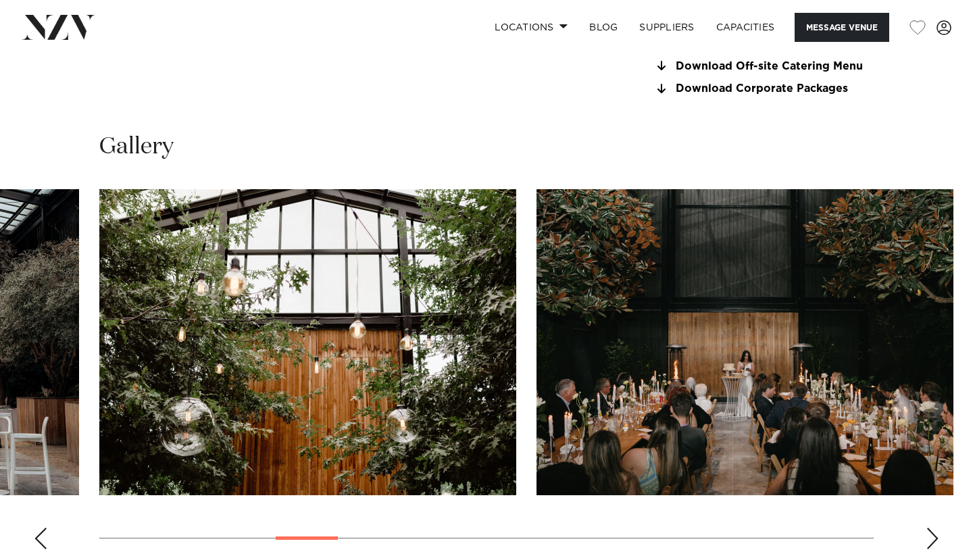
click at [42, 530] on div "Previous slide" at bounding box center [41, 539] width 14 height 22
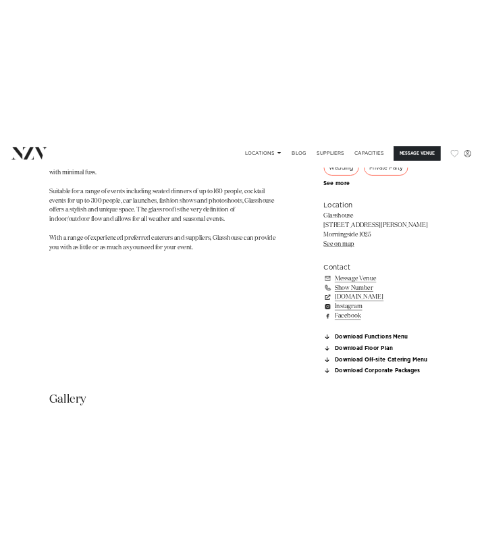
scroll to position [876, 0]
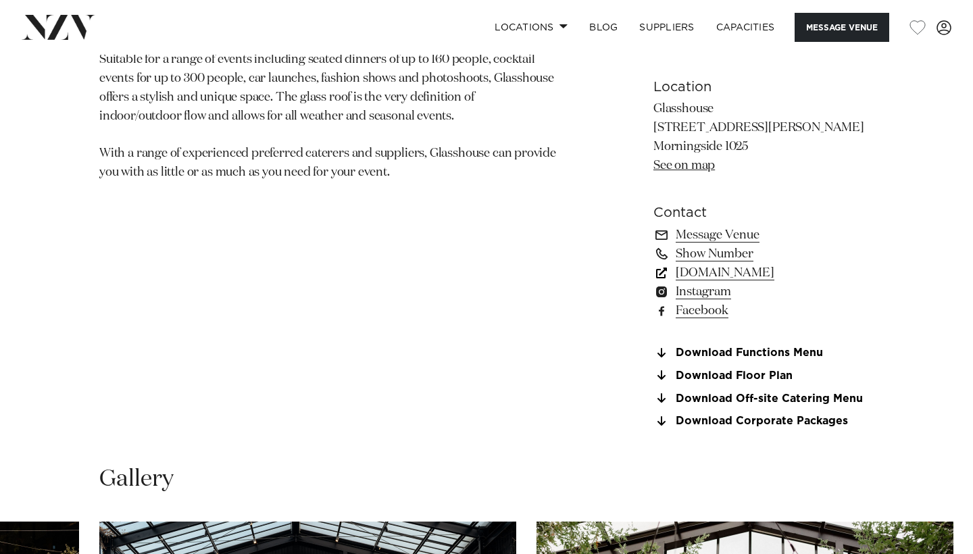
click at [756, 266] on link "glasshouse.net.nz" at bounding box center [763, 273] width 220 height 19
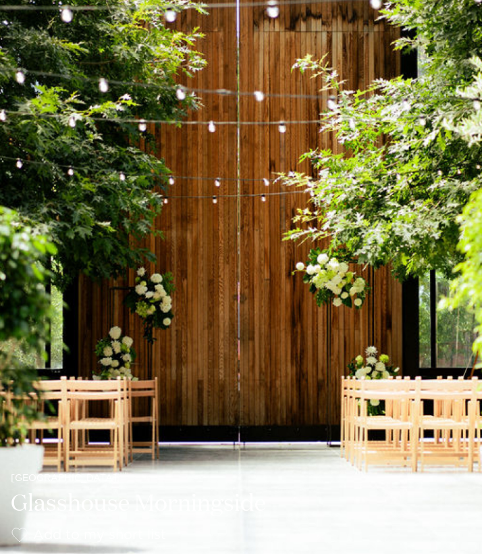
scroll to position [82, 0]
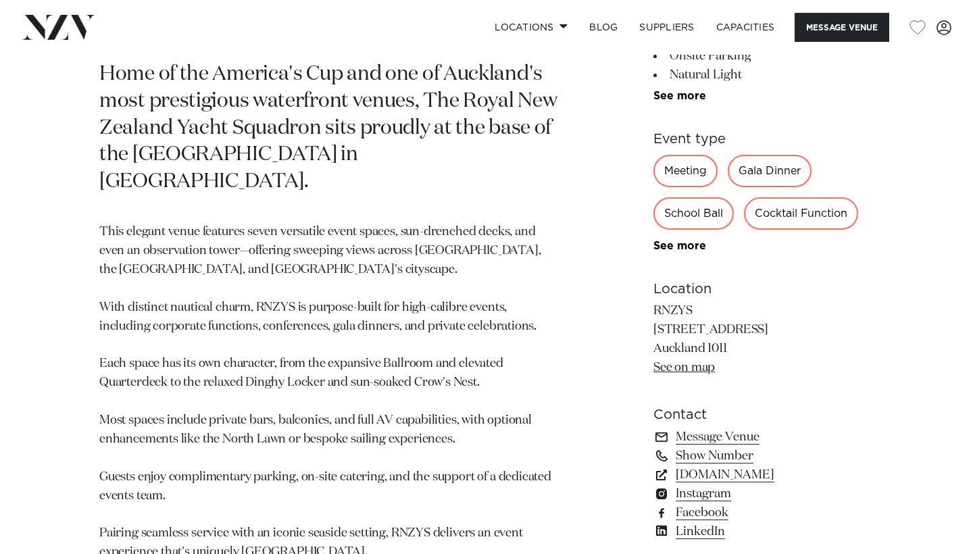
scroll to position [675, 0]
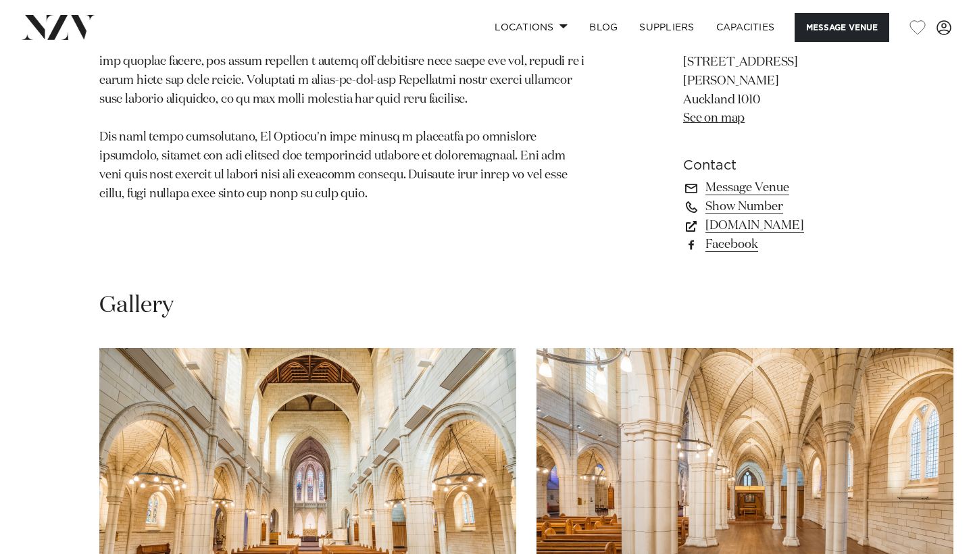
scroll to position [695, 0]
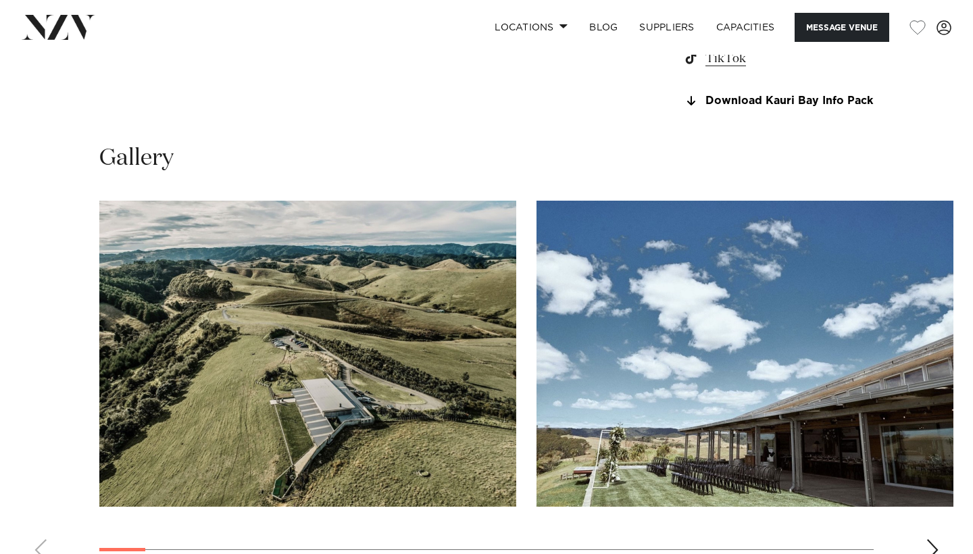
scroll to position [1298, 0]
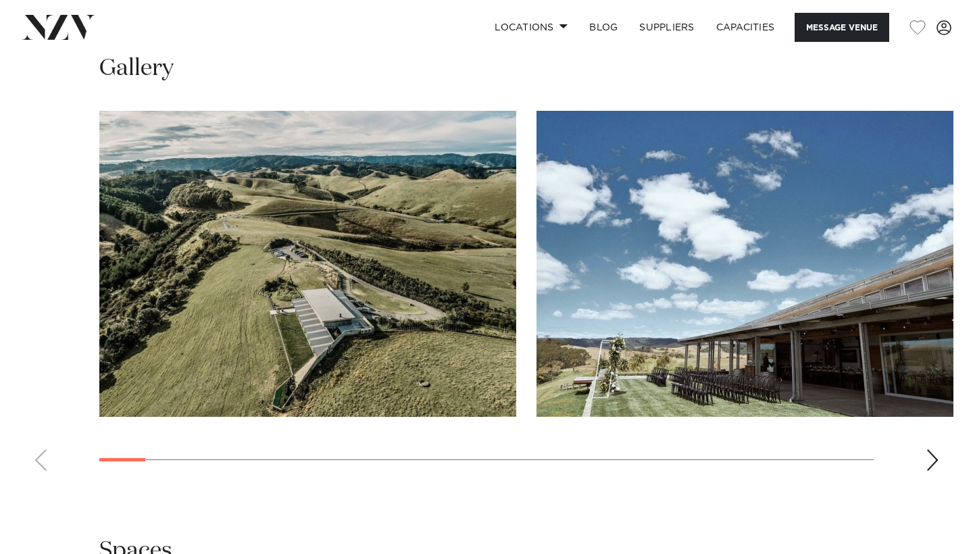
click at [926, 449] on div "Next slide" at bounding box center [933, 460] width 14 height 22
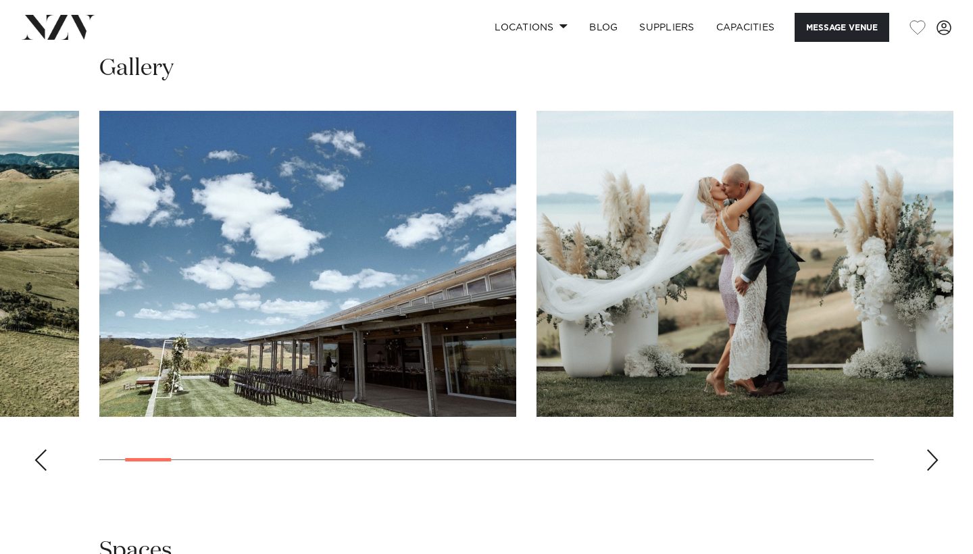
click at [926, 449] on div "Next slide" at bounding box center [933, 460] width 14 height 22
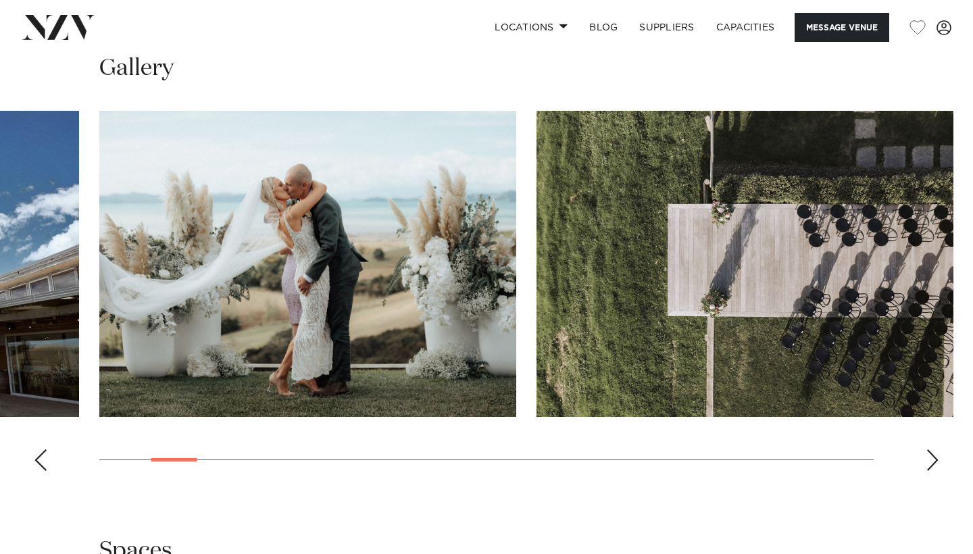
click at [926, 449] on div "Next slide" at bounding box center [933, 460] width 14 height 22
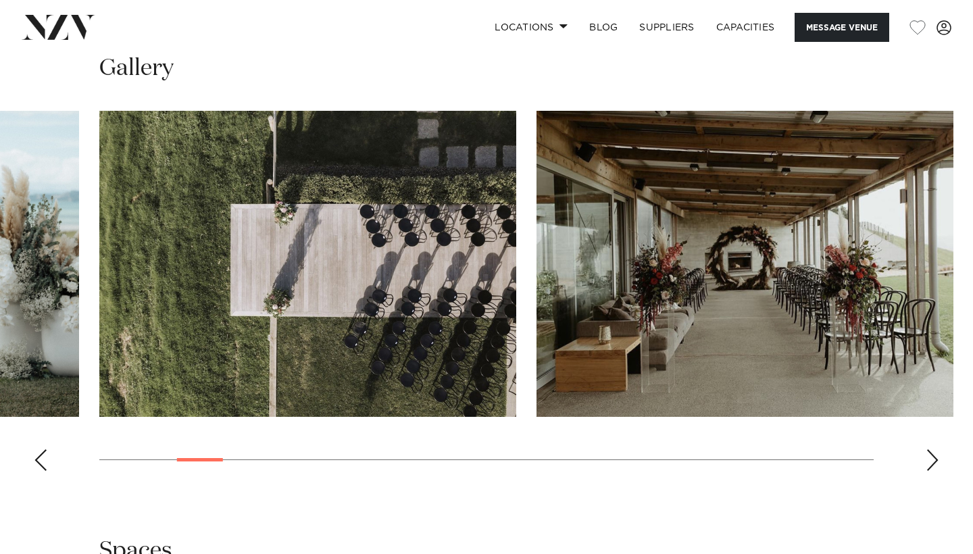
click at [926, 449] on div "Next slide" at bounding box center [933, 460] width 14 height 22
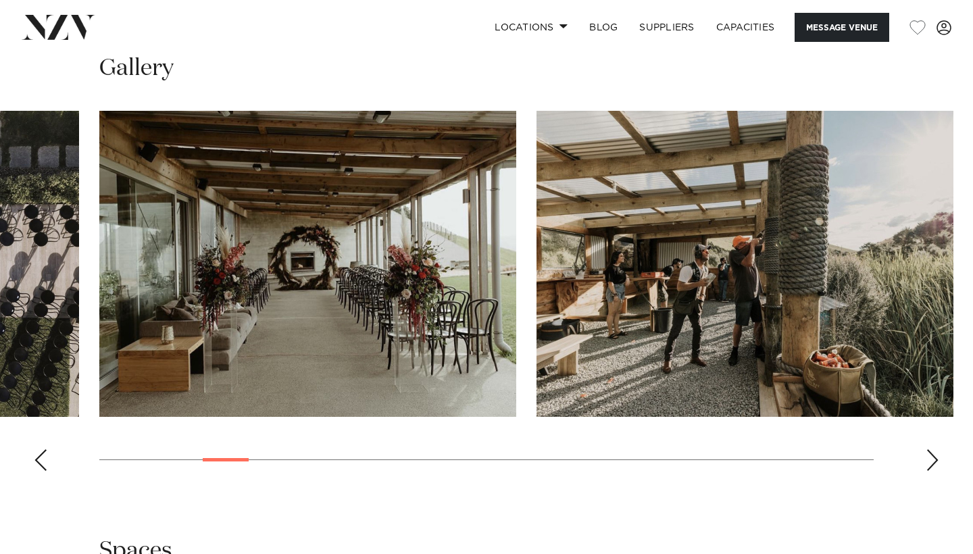
click at [926, 449] on div "Next slide" at bounding box center [933, 460] width 14 height 22
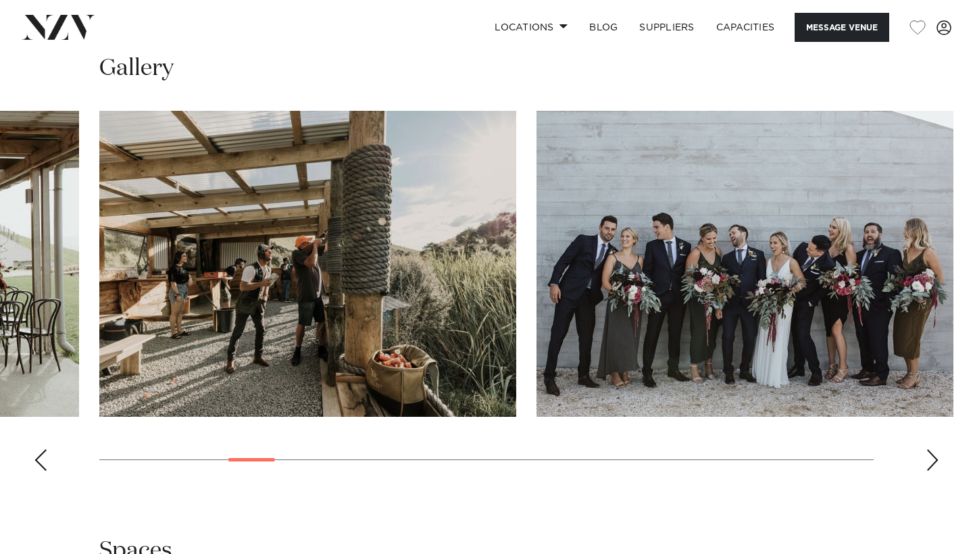
click at [926, 449] on div "Next slide" at bounding box center [933, 460] width 14 height 22
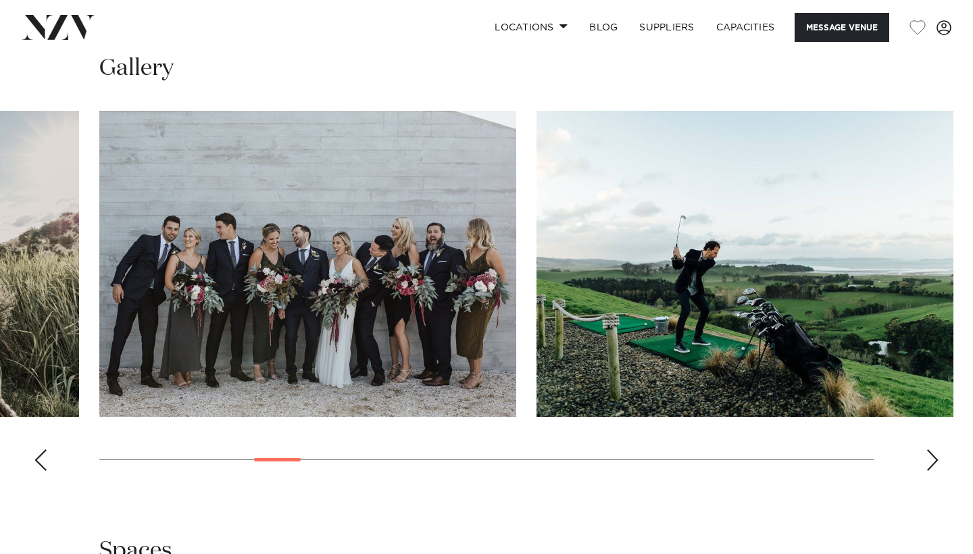
click at [926, 449] on div "Next slide" at bounding box center [933, 460] width 14 height 22
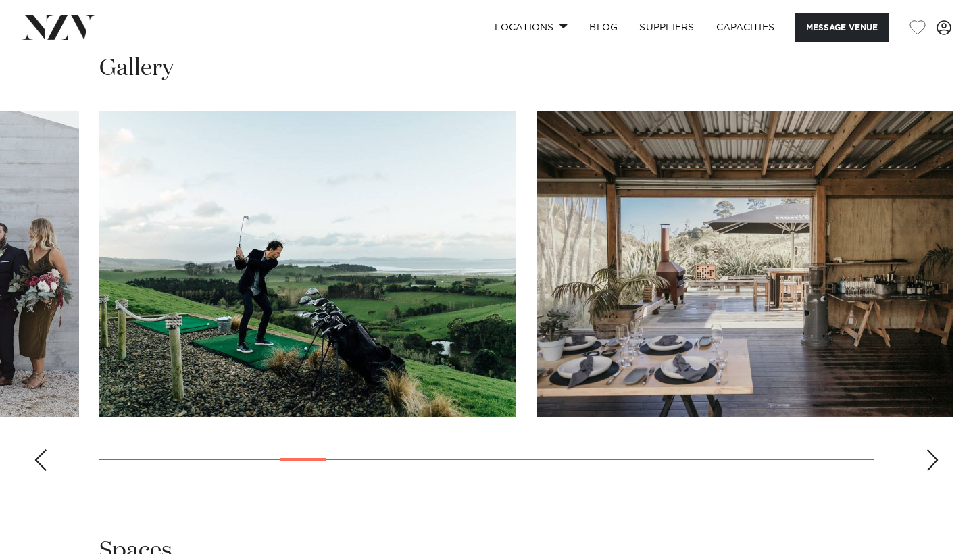
click at [930, 449] on div "Next slide" at bounding box center [933, 460] width 14 height 22
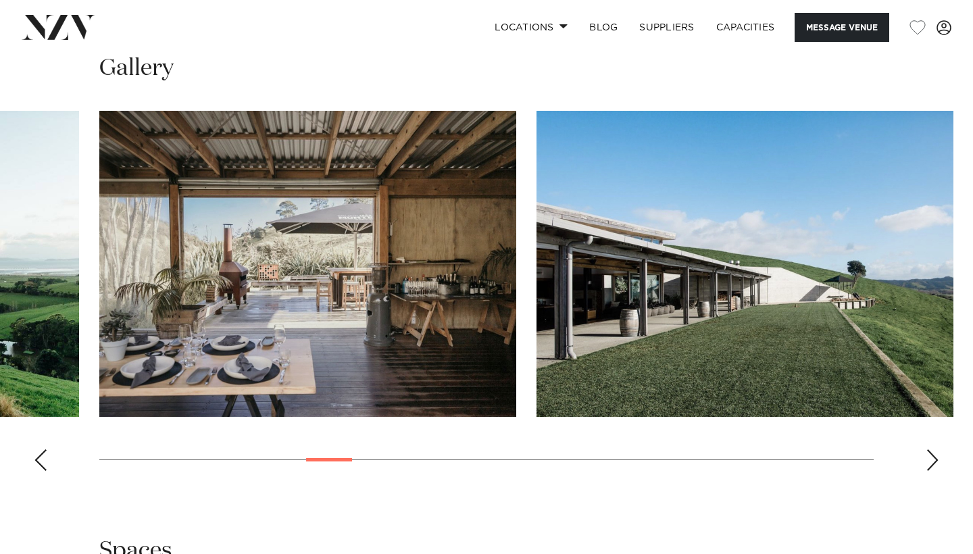
click at [930, 449] on div "Next slide" at bounding box center [933, 460] width 14 height 22
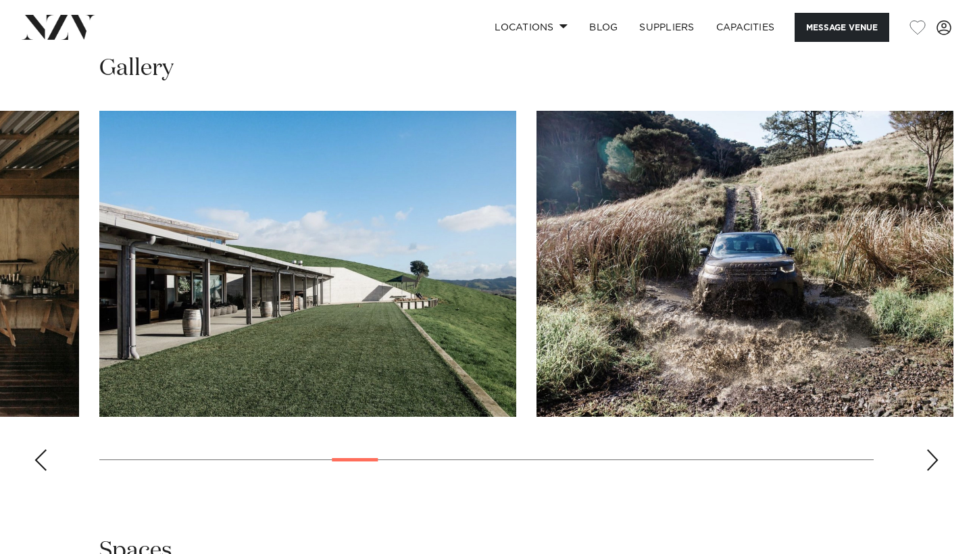
click at [930, 449] on div "Next slide" at bounding box center [933, 460] width 14 height 22
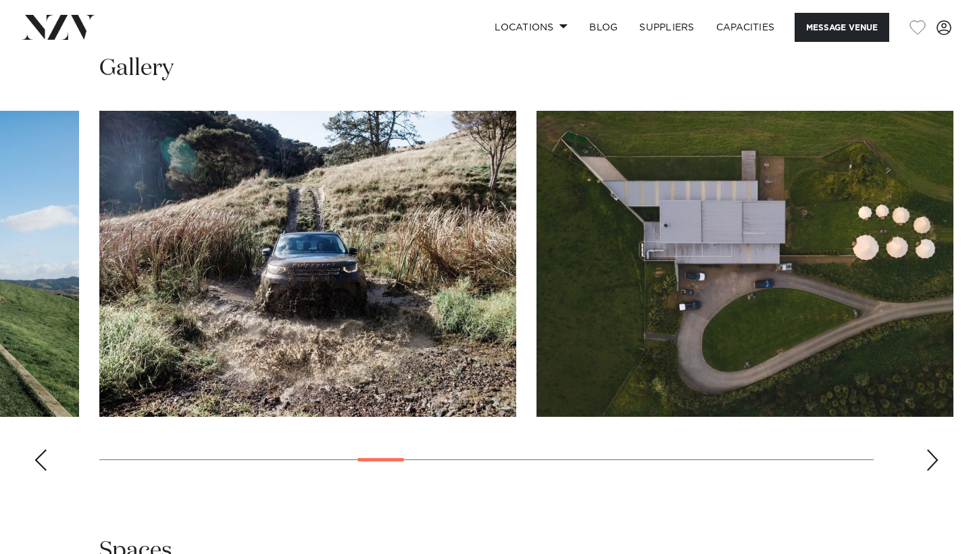
click at [930, 449] on div "Next slide" at bounding box center [933, 460] width 14 height 22
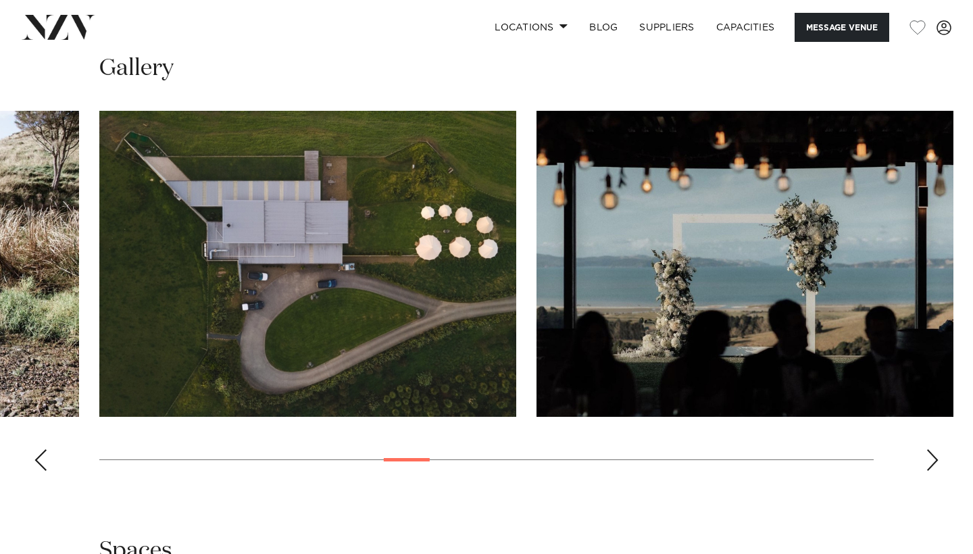
click at [930, 449] on div "Next slide" at bounding box center [933, 460] width 14 height 22
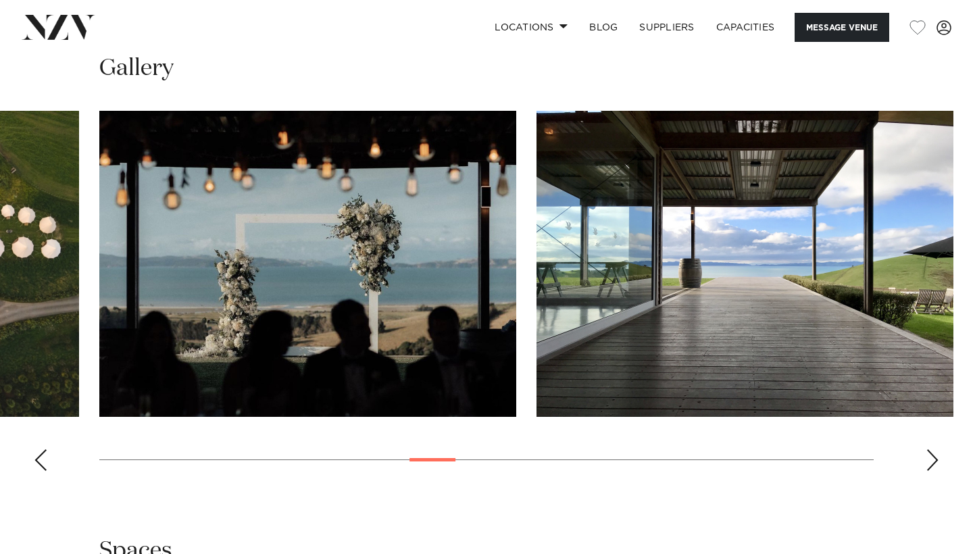
click at [930, 449] on div "Next slide" at bounding box center [933, 460] width 14 height 22
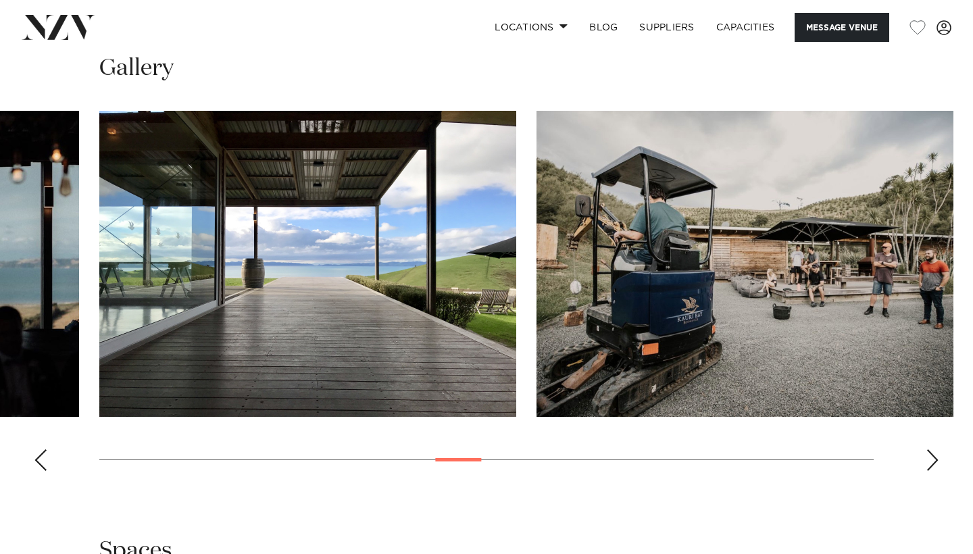
click at [930, 449] on div "Next slide" at bounding box center [933, 460] width 14 height 22
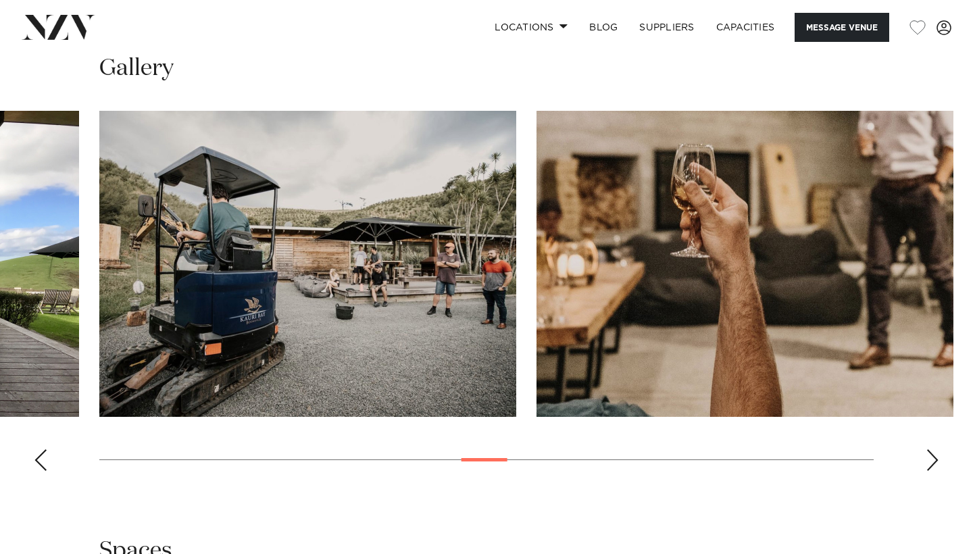
click at [930, 449] on div "Next slide" at bounding box center [933, 460] width 14 height 22
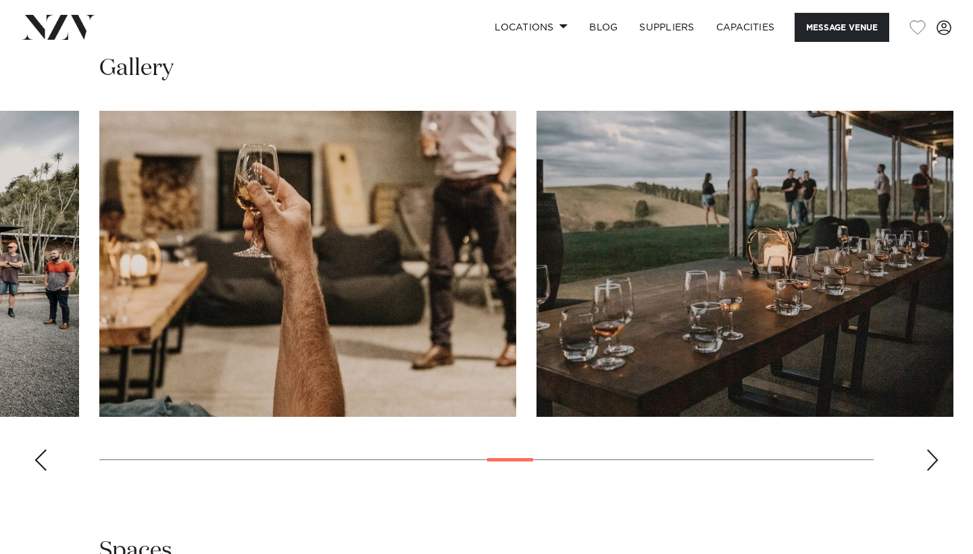
click at [930, 449] on div "Next slide" at bounding box center [933, 460] width 14 height 22
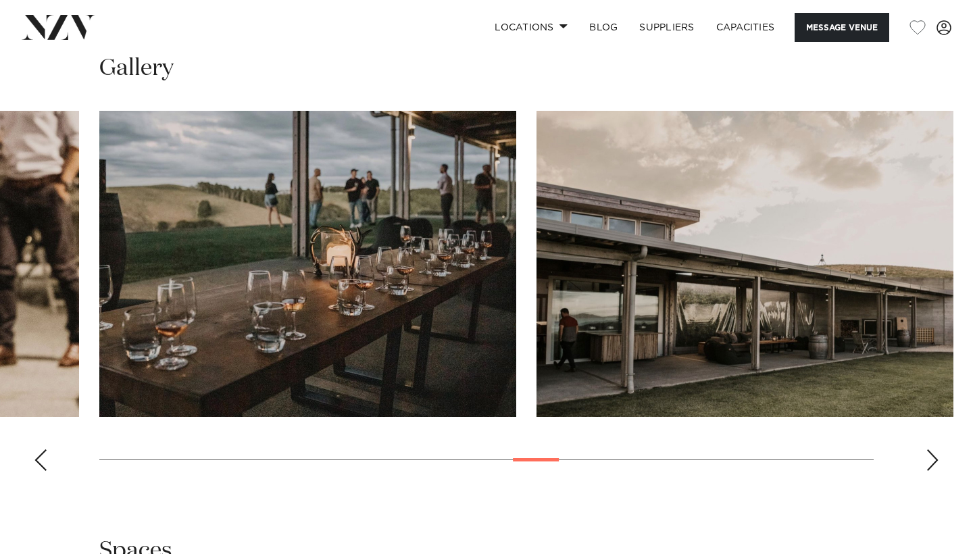
click at [930, 449] on div "Next slide" at bounding box center [933, 460] width 14 height 22
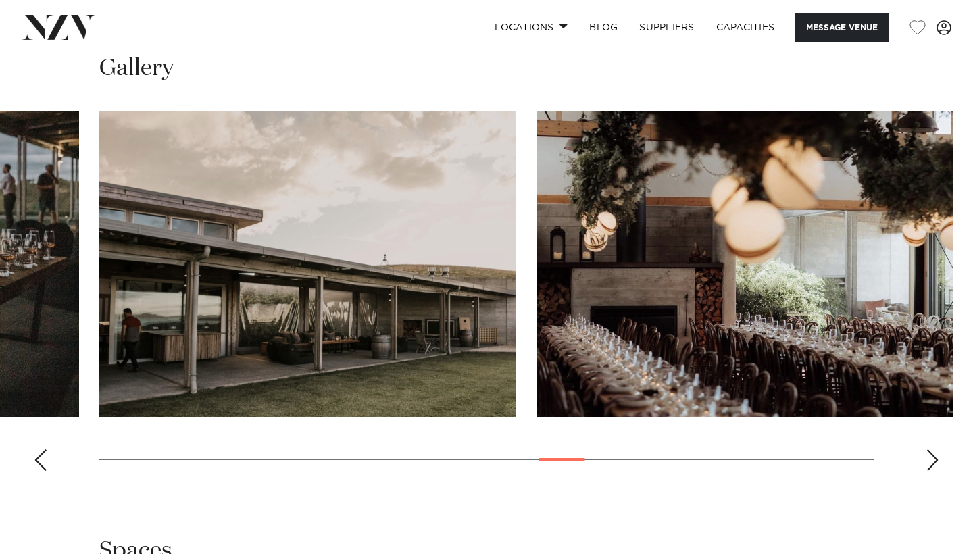
click at [930, 449] on div "Next slide" at bounding box center [933, 460] width 14 height 22
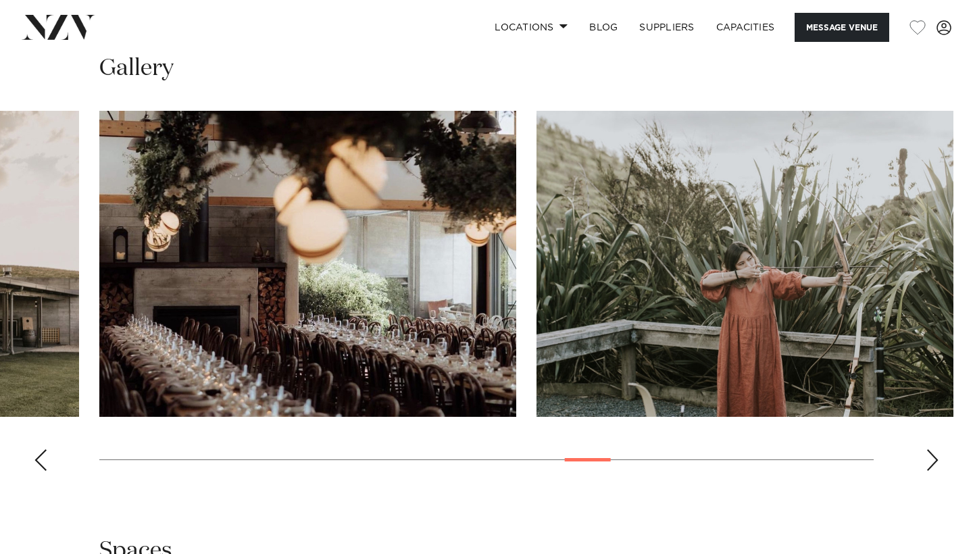
click at [928, 449] on div "Next slide" at bounding box center [933, 460] width 14 height 22
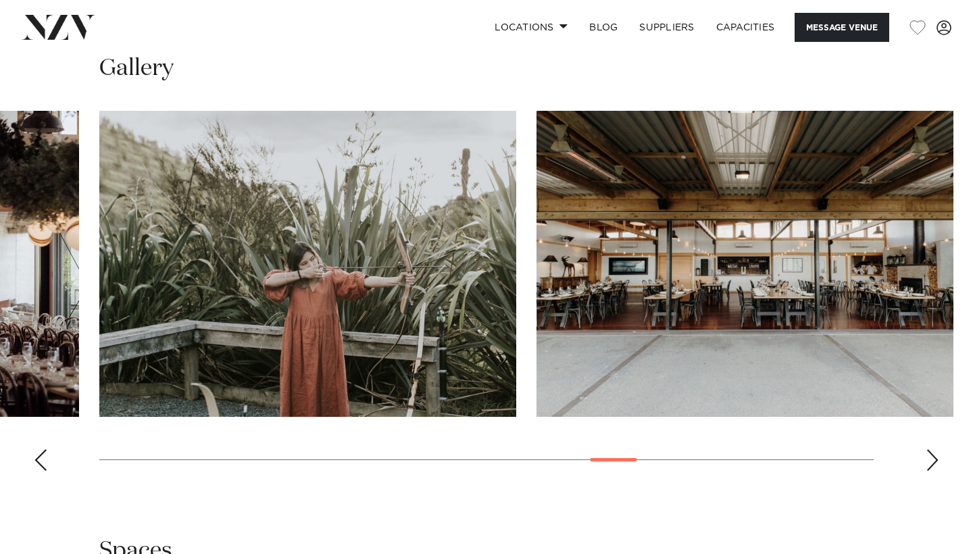
click at [928, 449] on div "Next slide" at bounding box center [933, 460] width 14 height 22
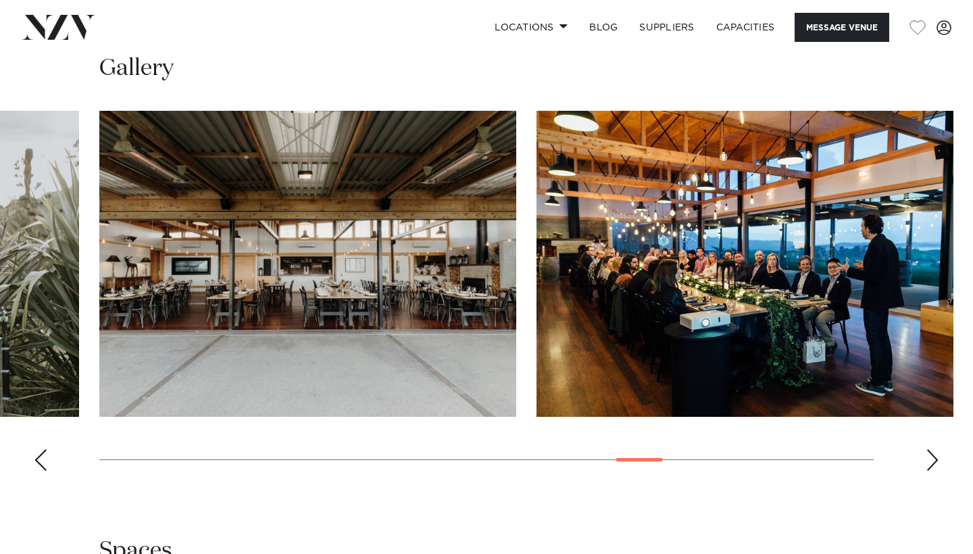
click at [928, 449] on div "Next slide" at bounding box center [933, 460] width 14 height 22
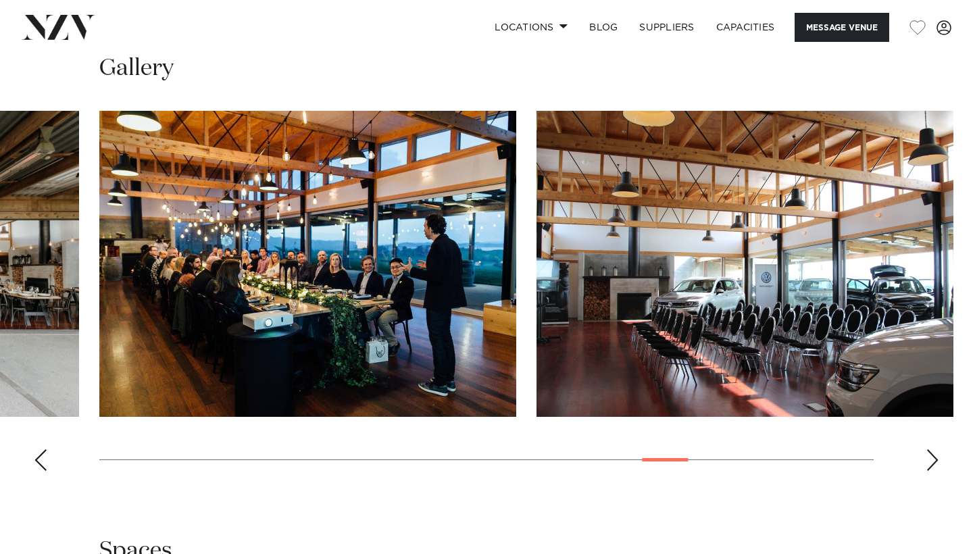
click at [928, 449] on div "Next slide" at bounding box center [933, 460] width 14 height 22
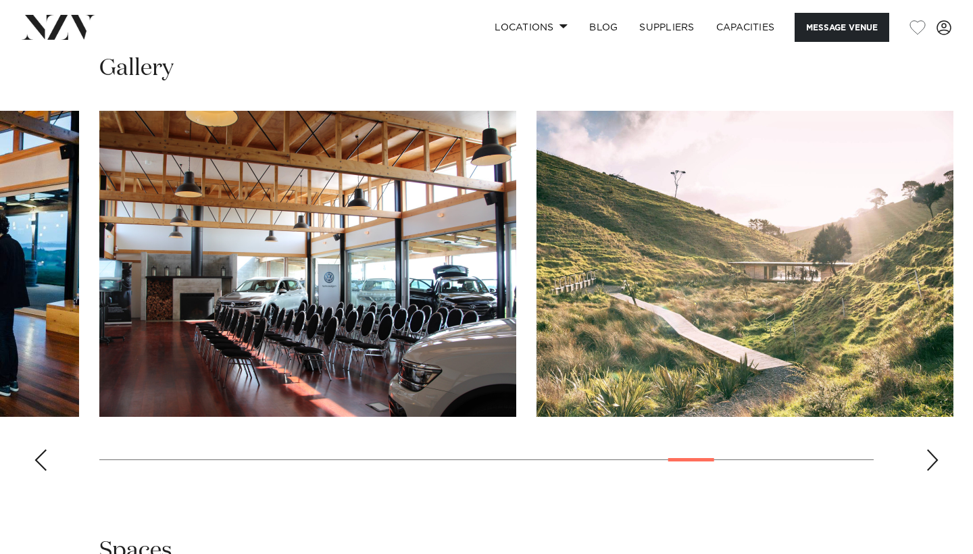
click at [928, 449] on div "Next slide" at bounding box center [933, 460] width 14 height 22
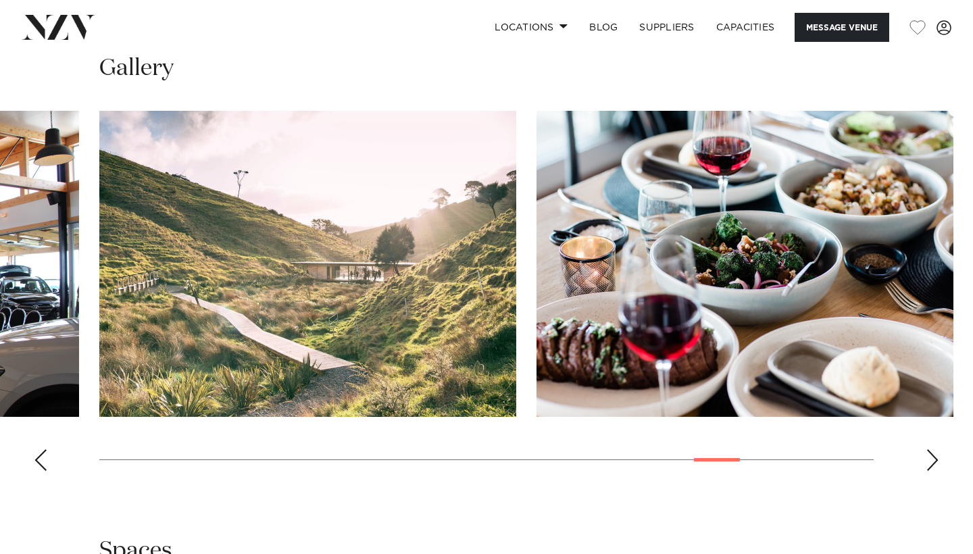
click at [928, 449] on div "Next slide" at bounding box center [933, 460] width 14 height 22
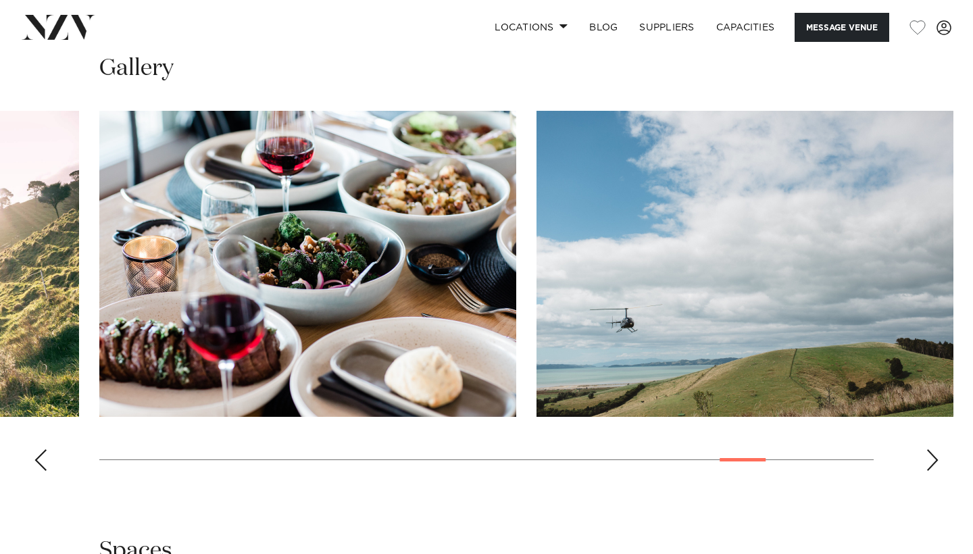
click at [928, 449] on div "Next slide" at bounding box center [933, 460] width 14 height 22
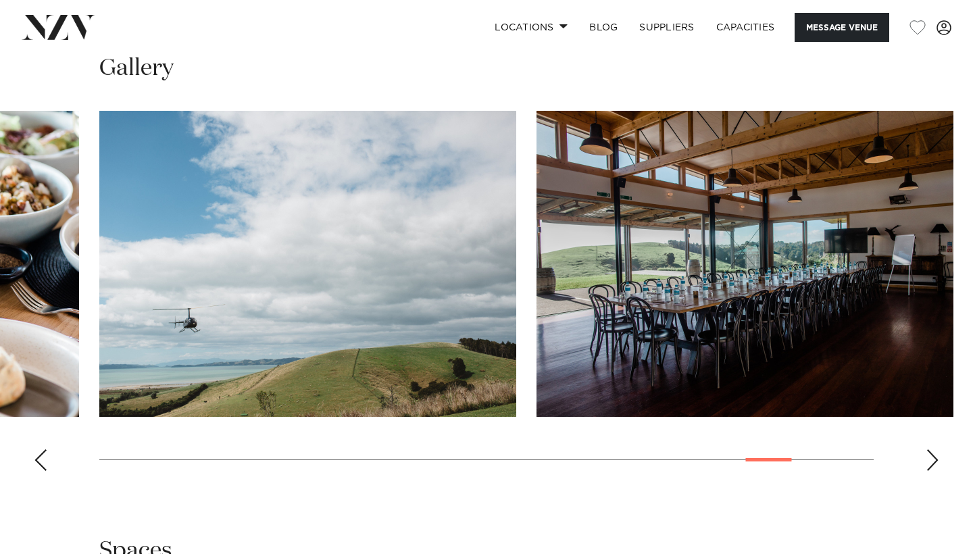
click at [929, 449] on div "Next slide" at bounding box center [933, 460] width 14 height 22
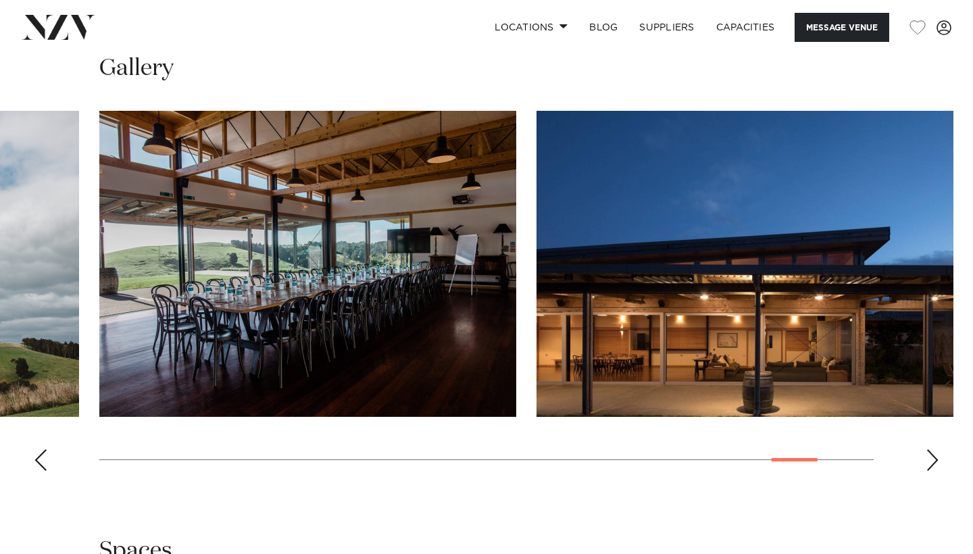
click at [929, 449] on div "Next slide" at bounding box center [933, 460] width 14 height 22
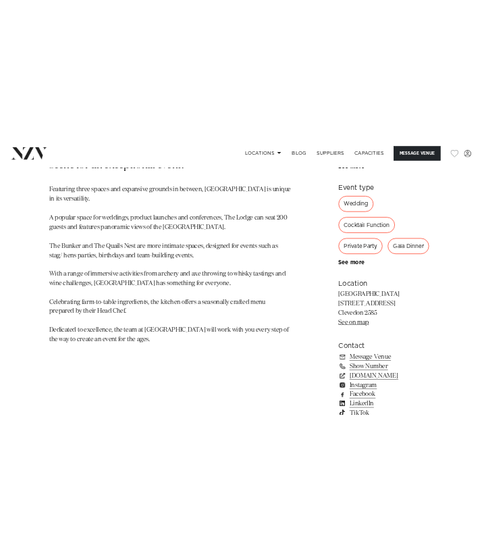
scroll to position [716, 0]
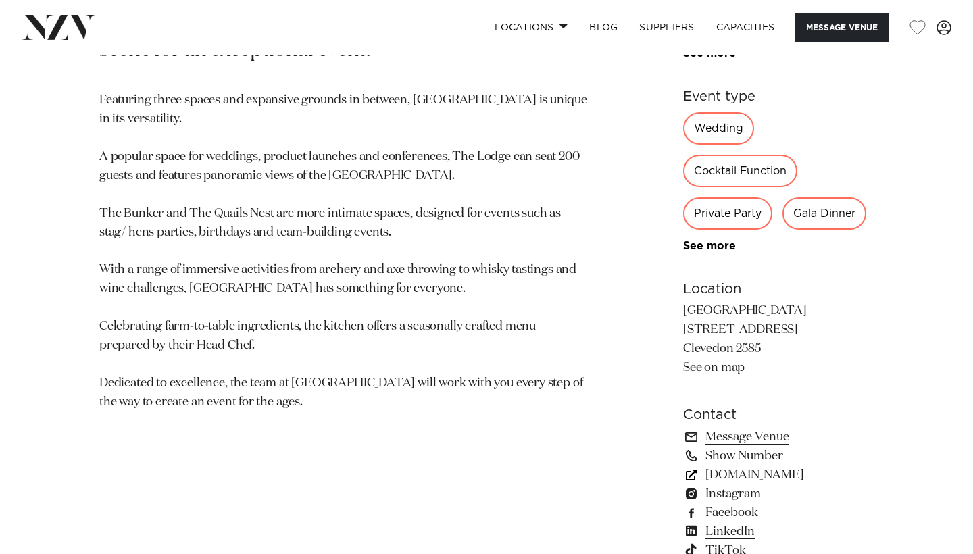
click at [697, 466] on link "kauribay.co.nz" at bounding box center [778, 475] width 191 height 19
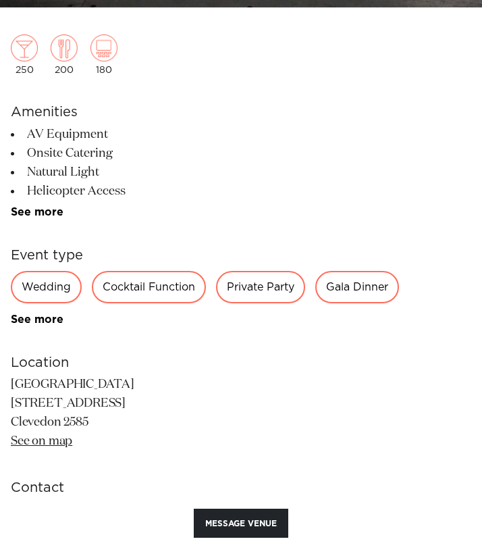
scroll to position [828, 0]
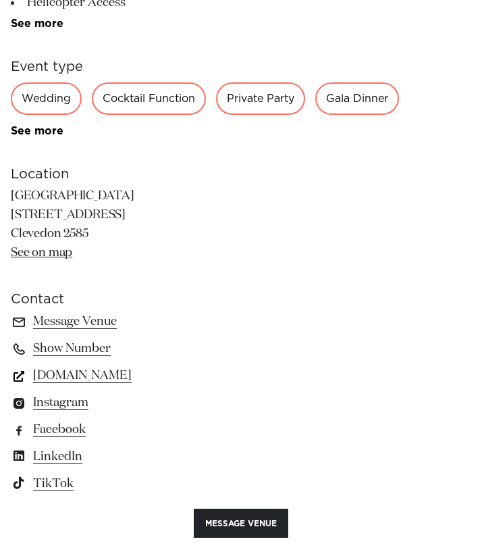
click at [76, 378] on link "kauribay.co.nz" at bounding box center [241, 375] width 461 height 19
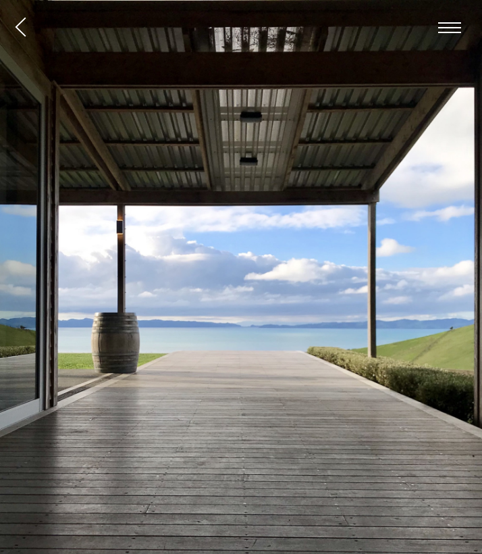
scroll to position [0, 0]
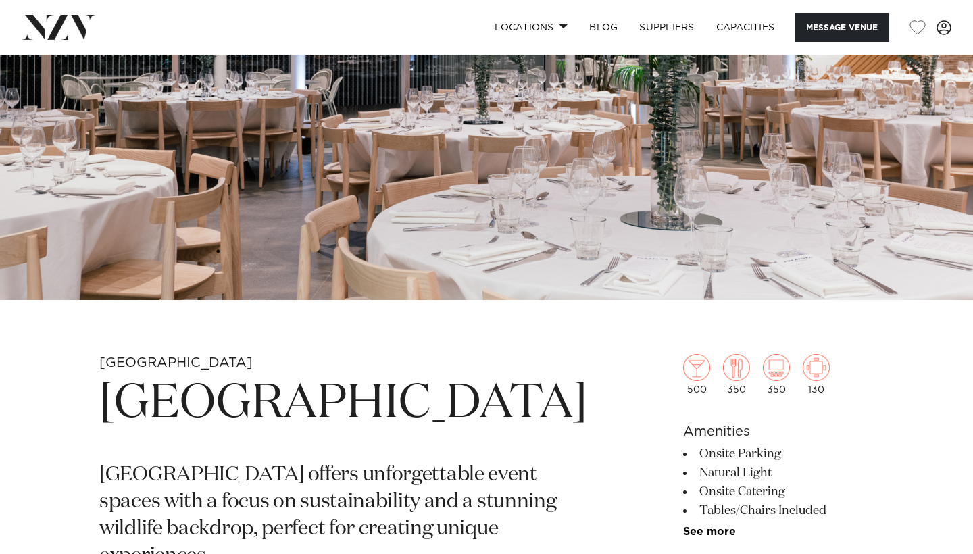
scroll to position [157, 0]
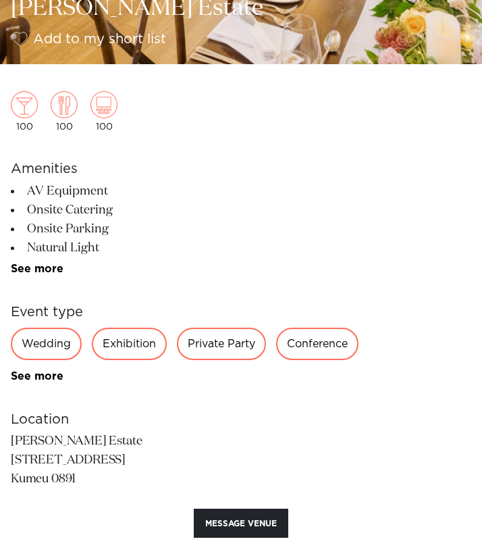
scroll to position [591, 0]
